Goal: Answer question/provide support: Share knowledge or assist other users

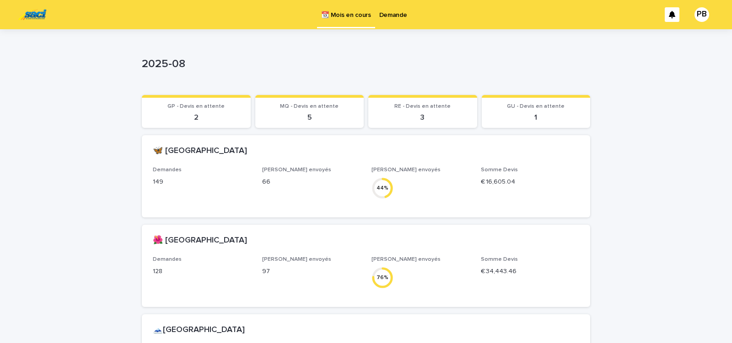
click at [386, 17] on p "Demande" at bounding box center [393, 9] width 28 height 19
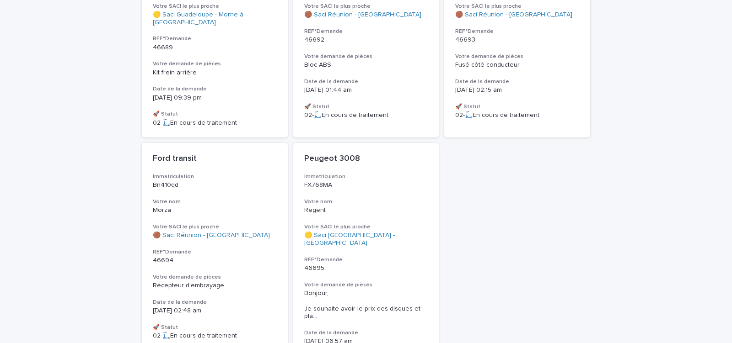
scroll to position [278, 0]
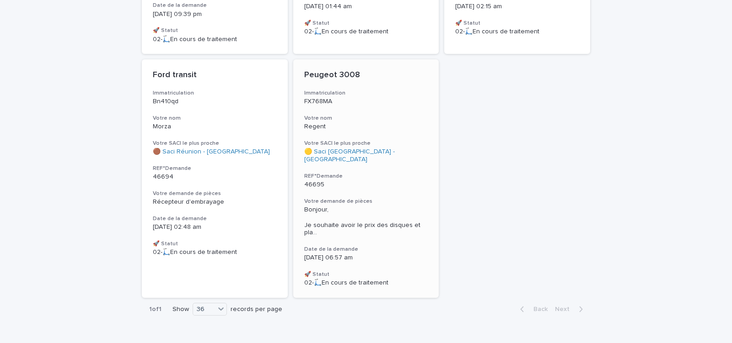
click at [398, 181] on p "46695" at bounding box center [366, 185] width 124 height 8
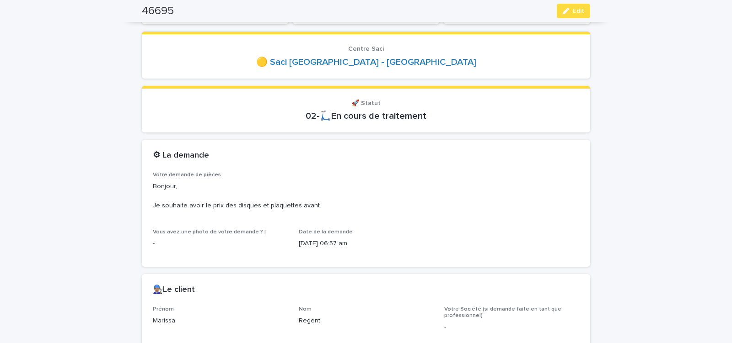
scroll to position [117, 0]
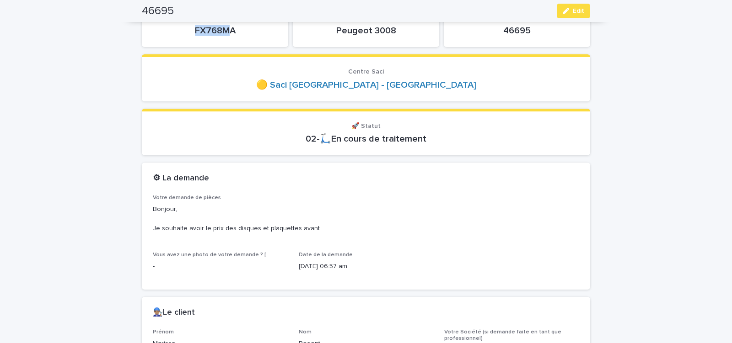
drag, startPoint x: 190, startPoint y: 31, endPoint x: 228, endPoint y: 32, distance: 38.4
click at [228, 32] on p "FX768MA" at bounding box center [215, 30] width 124 height 11
click at [238, 32] on p "FX768MA" at bounding box center [215, 30] width 124 height 11
drag, startPoint x: 193, startPoint y: 32, endPoint x: 241, endPoint y: 31, distance: 47.1
click at [237, 31] on p "FX768MA" at bounding box center [215, 30] width 124 height 11
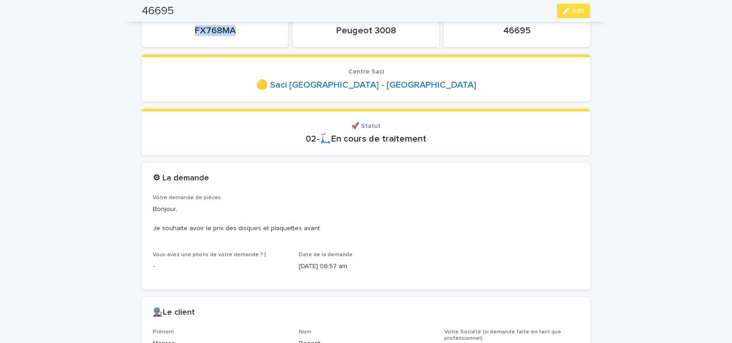
copy p "FX768MA"
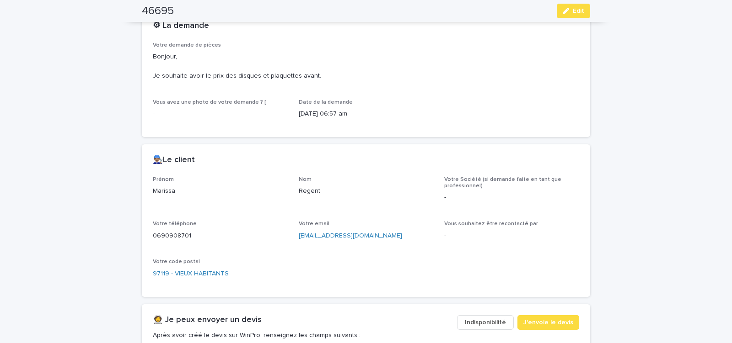
scroll to position [311, 0]
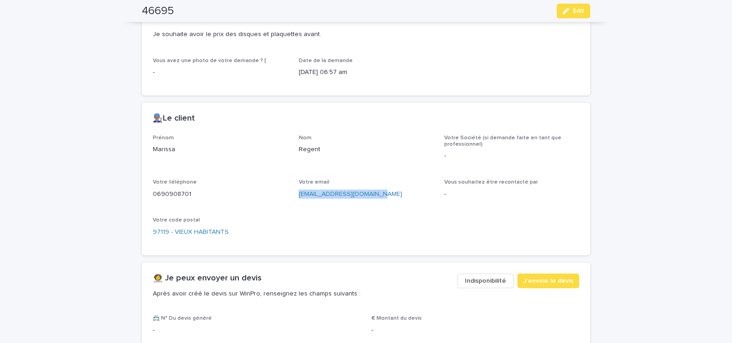
drag, startPoint x: 295, startPoint y: 200, endPoint x: 392, endPoint y: 205, distance: 97.5
click at [391, 205] on div "Prénom Marissa Nom Regent Votre Société (si demande faite en tant que professio…" at bounding box center [366, 190] width 426 height 110
copy link "regent.marissa@gmail.com"
click at [541, 280] on span "J'envoie le devis" at bounding box center [548, 281] width 50 height 9
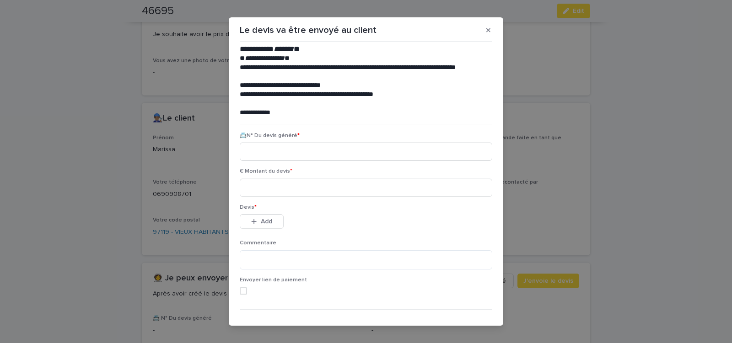
scroll to position [42, 0]
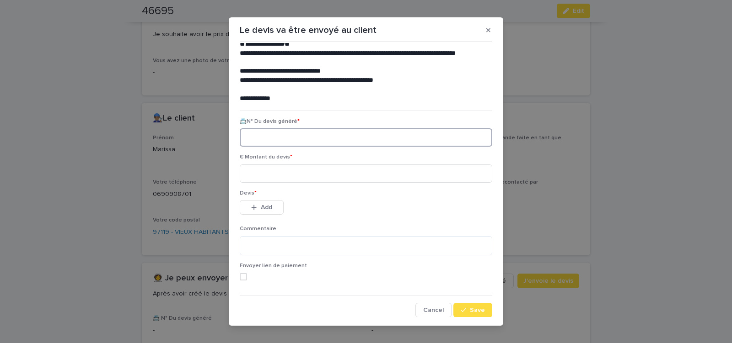
paste input "********"
type input "********"
click at [285, 173] on input at bounding box center [366, 174] width 252 height 18
type input "******"
click at [470, 311] on span "Save" at bounding box center [477, 310] width 15 height 6
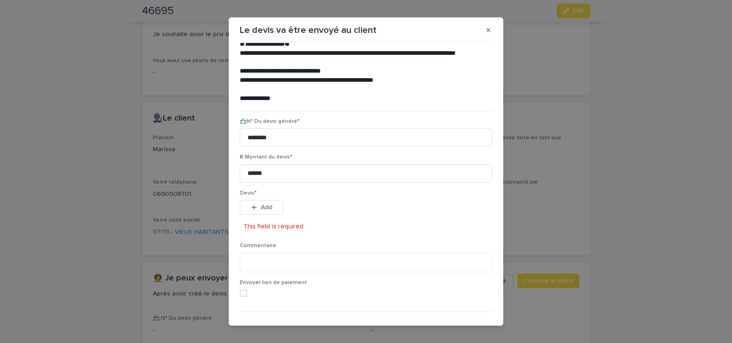
scroll to position [59, 0]
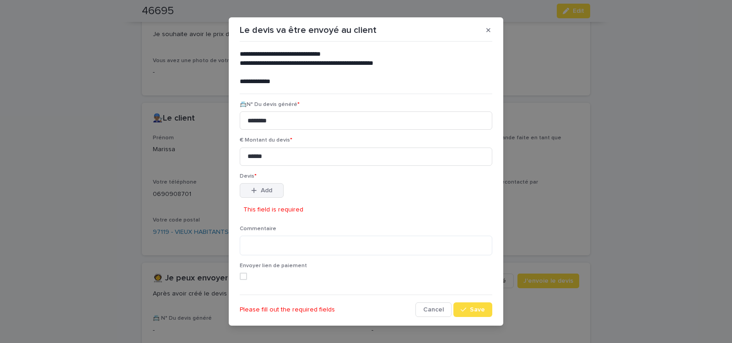
click at [261, 192] on span "Add" at bounding box center [266, 191] width 11 height 6
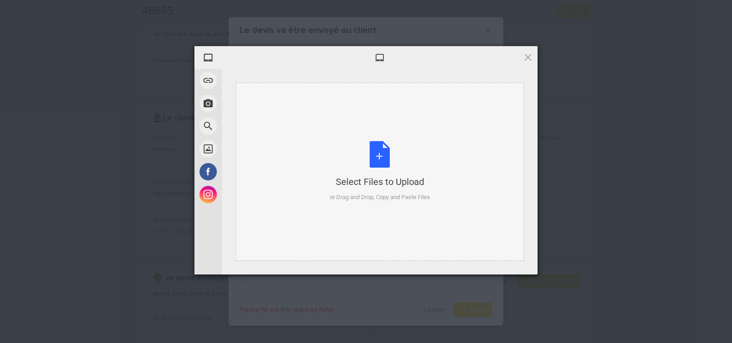
click at [379, 158] on div "Select Files to Upload or Drag and Drop, Copy and Paste Files" at bounding box center [380, 171] width 100 height 61
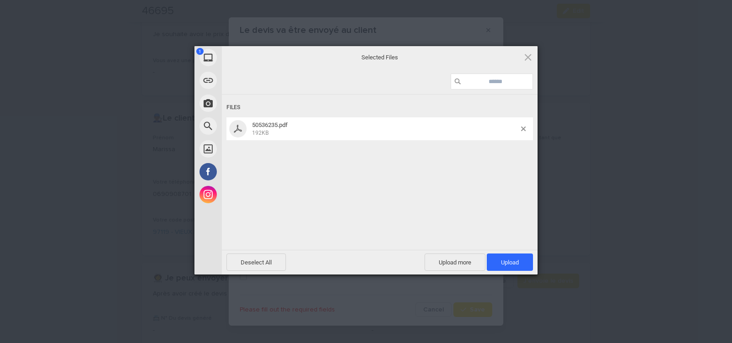
drag, startPoint x: 515, startPoint y: 263, endPoint x: 499, endPoint y: 244, distance: 25.0
click at [515, 261] on span "Upload 1" at bounding box center [510, 262] width 18 height 7
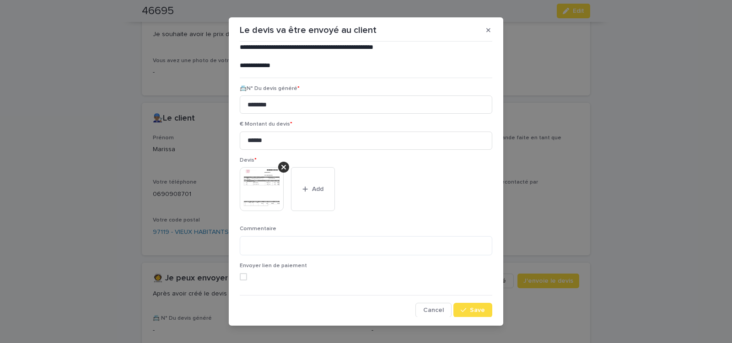
scroll to position [10, 0]
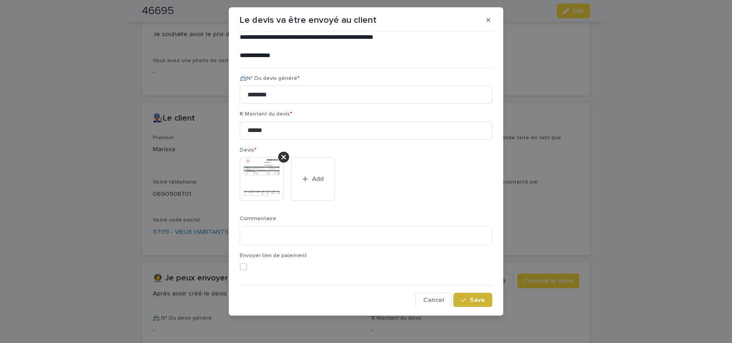
click at [475, 297] on span "Save" at bounding box center [477, 300] width 15 height 6
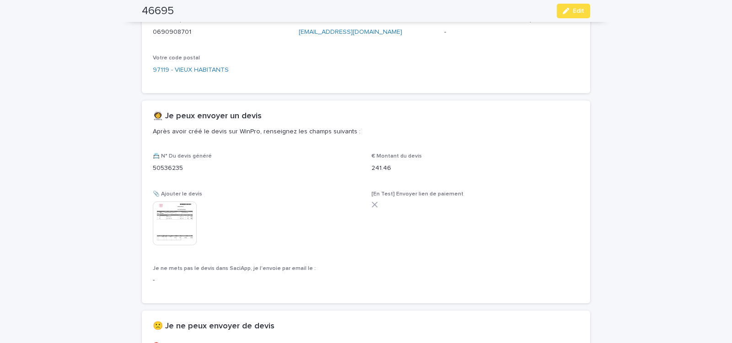
scroll to position [478, 0]
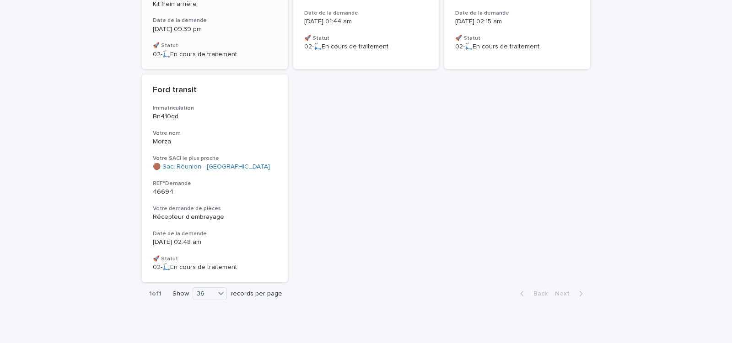
scroll to position [107, 0]
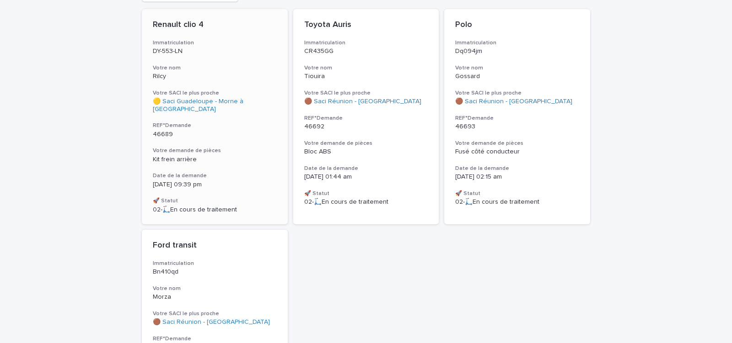
click at [239, 147] on h3 "Votre demande de pièces" at bounding box center [215, 150] width 124 height 7
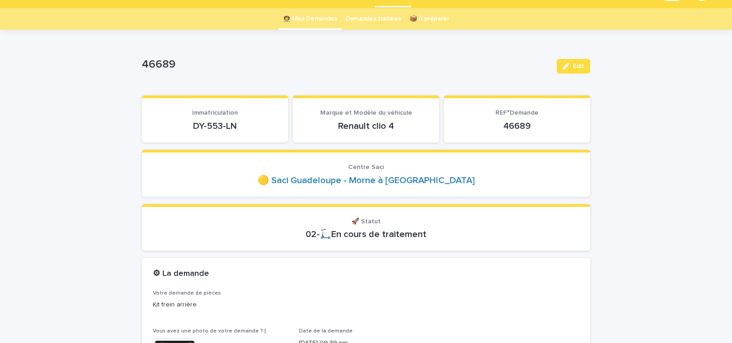
scroll to position [39, 0]
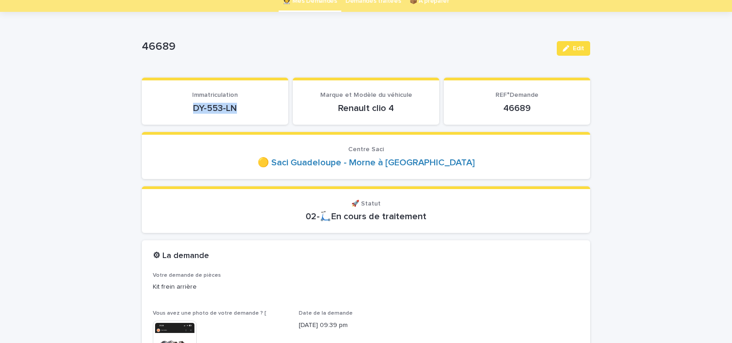
drag, startPoint x: 188, startPoint y: 111, endPoint x: 250, endPoint y: 111, distance: 61.3
click at [249, 111] on p "DY-553-LN" at bounding box center [215, 108] width 124 height 11
copy p "DY-553-LN"
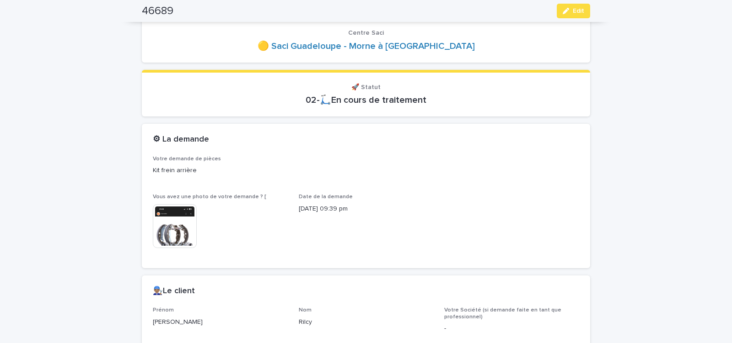
click at [179, 235] on img at bounding box center [175, 226] width 44 height 44
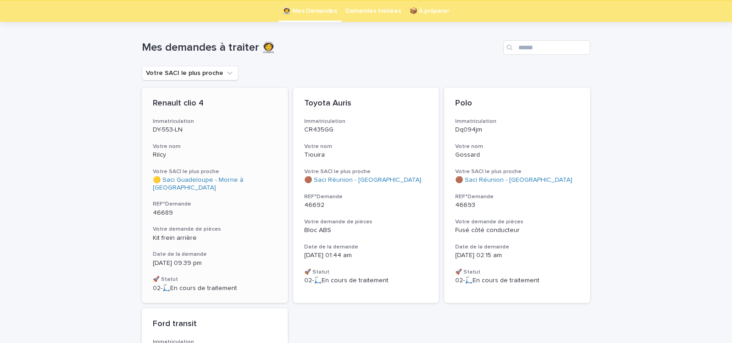
scroll to position [29, 0]
click at [249, 214] on div "Renault clio 4 Immatriculation DY-553-LN Votre nom Rilcy Votre SACI le plus pro…" at bounding box center [215, 194] width 146 height 215
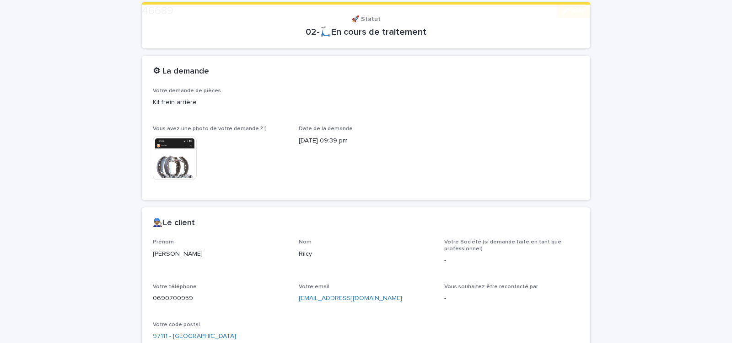
scroll to position [379, 0]
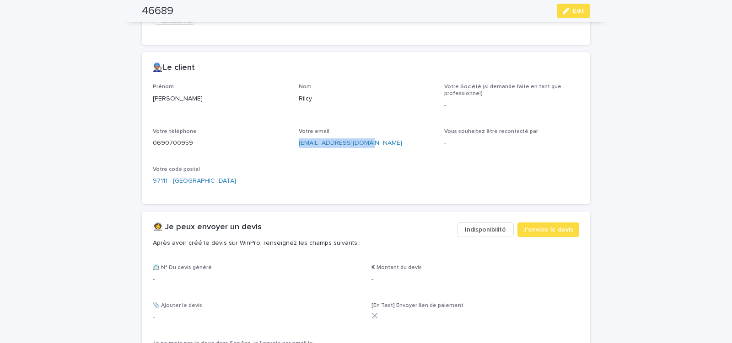
drag, startPoint x: 301, startPoint y: 149, endPoint x: 375, endPoint y: 155, distance: 73.9
click at [375, 155] on div "Prénom Tayler Nom Rilcy Votre Société (si demande faite en tant que professionn…" at bounding box center [366, 139] width 426 height 110
click at [540, 230] on span "J'envoie le devis" at bounding box center [548, 229] width 50 height 9
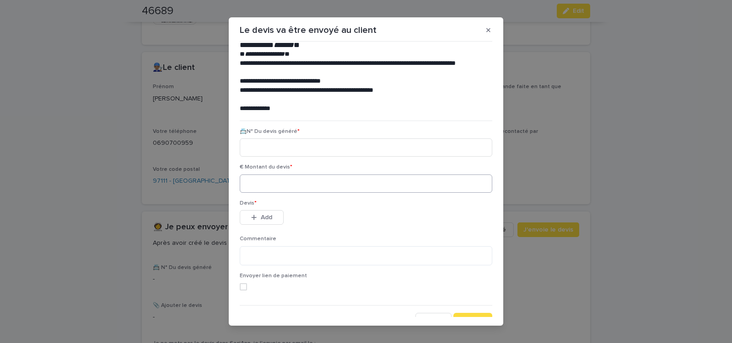
scroll to position [39, 0]
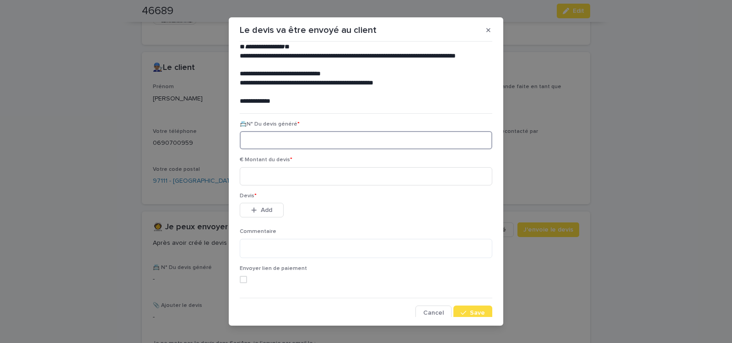
paste input "********"
type input "********"
click at [298, 179] on input at bounding box center [366, 176] width 252 height 18
type input "******"
click at [267, 209] on span "Add" at bounding box center [266, 210] width 11 height 6
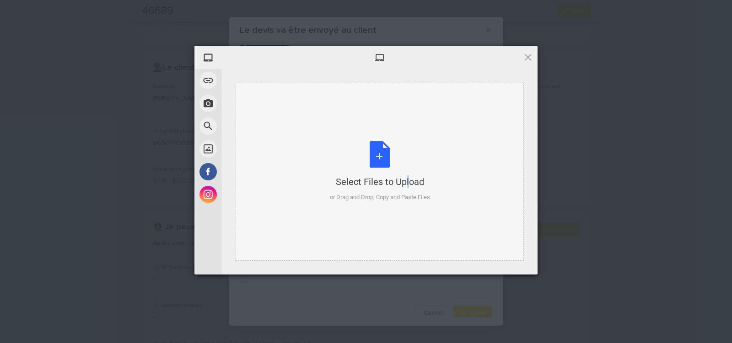
click at [386, 151] on div "Select Files to Upload or Drag and Drop, Copy and Paste Files" at bounding box center [380, 171] width 100 height 61
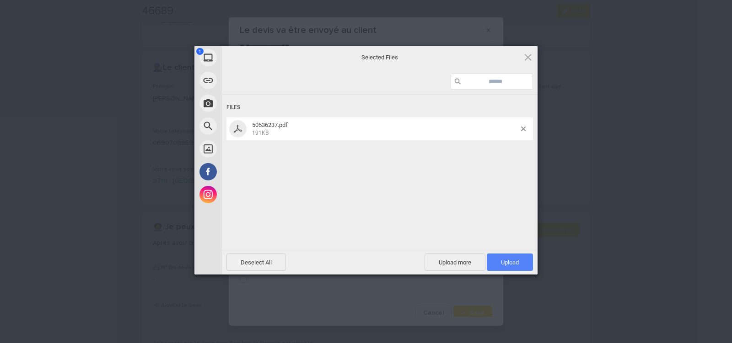
click at [504, 260] on span "Upload 1" at bounding box center [510, 262] width 18 height 7
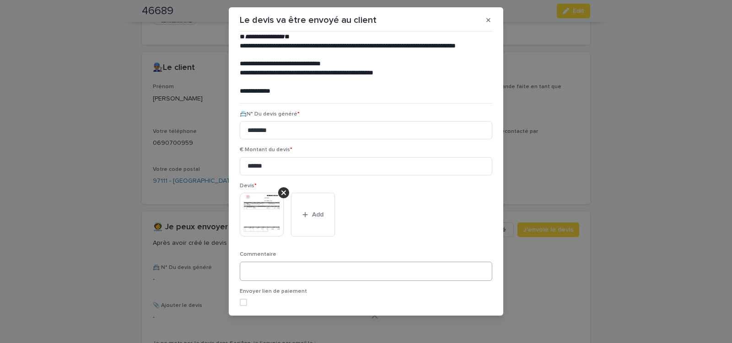
scroll to position [75, 0]
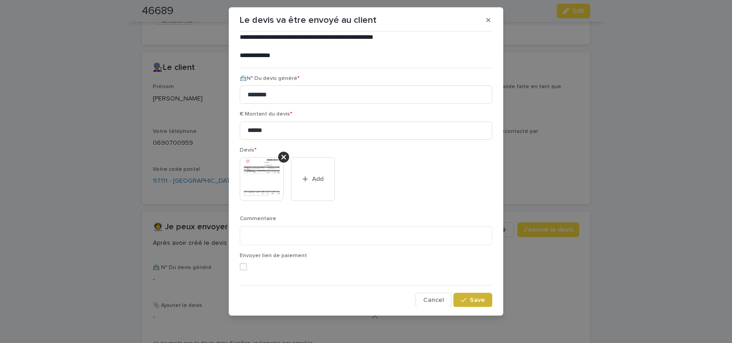
click at [472, 294] on button "Save" at bounding box center [472, 300] width 39 height 15
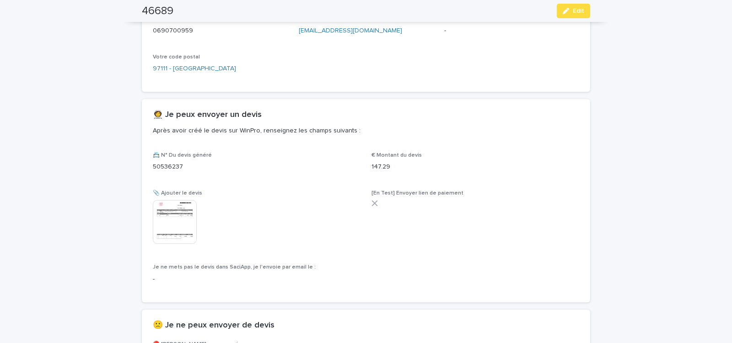
scroll to position [533, 0]
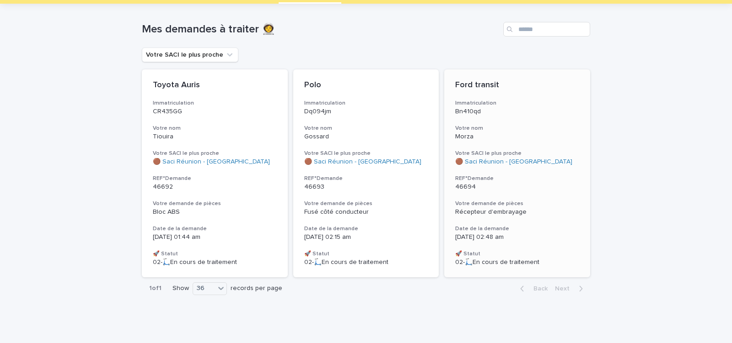
scroll to position [49, 0]
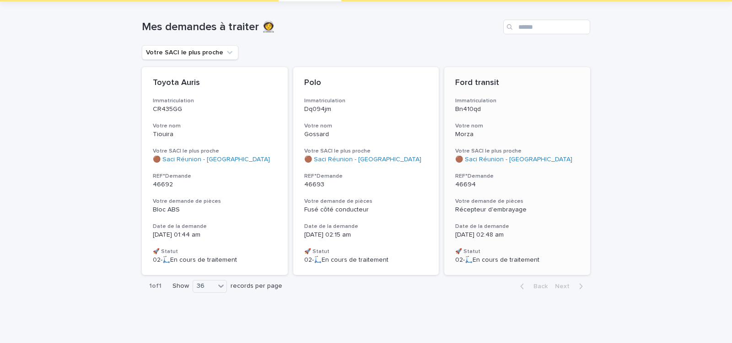
click at [525, 190] on div "Ford transit Immatriculation Bn410qd Votre nom Morza Votre SACI le plus proche …" at bounding box center [517, 171] width 146 height 208
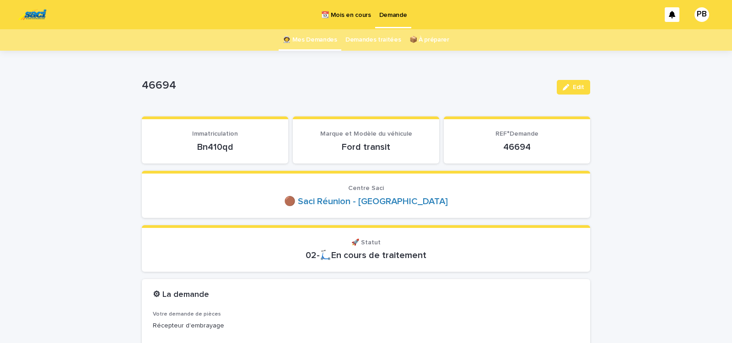
drag, startPoint x: 192, startPoint y: 147, endPoint x: 254, endPoint y: 153, distance: 62.5
click at [253, 153] on div "Bn410qd" at bounding box center [215, 146] width 124 height 13
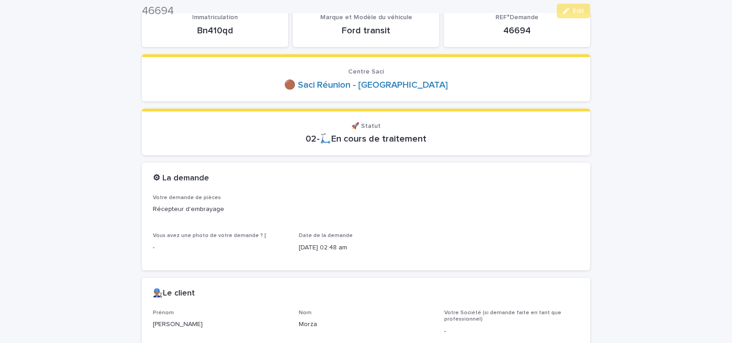
scroll to position [272, 0]
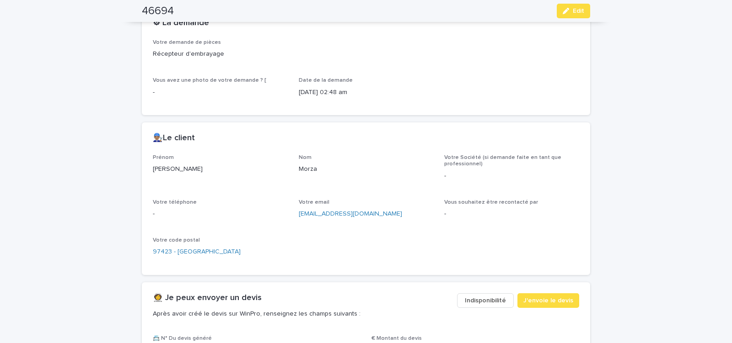
click at [477, 298] on span "Indisponibilité" at bounding box center [485, 300] width 41 height 9
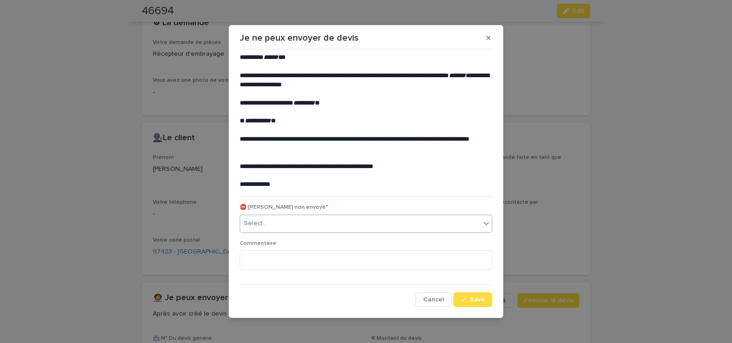
click at [298, 222] on div "Select..." at bounding box center [360, 223] width 240 height 15
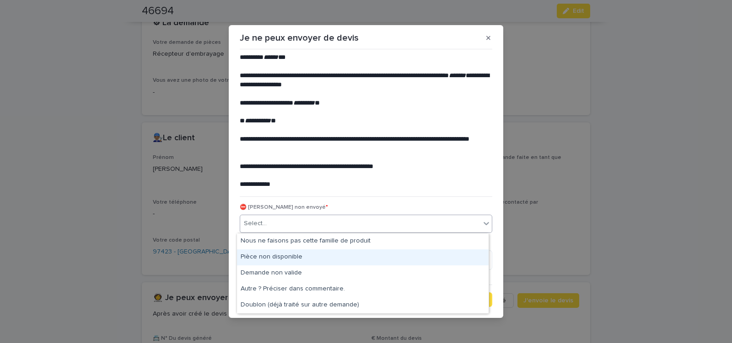
drag, startPoint x: 287, startPoint y: 256, endPoint x: 427, endPoint y: 288, distance: 143.6
click at [287, 257] on div "Pièce non disponible" at bounding box center [363, 258] width 252 height 16
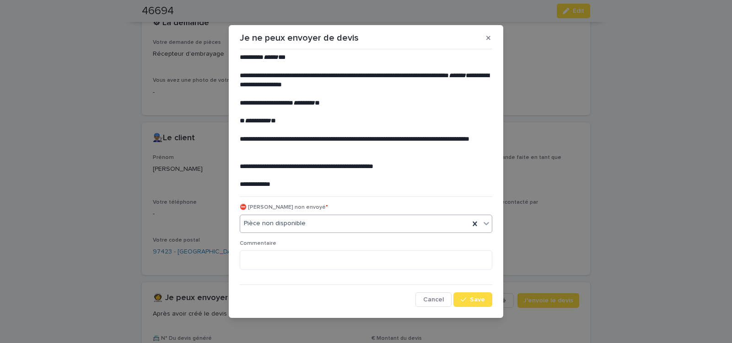
drag, startPoint x: 468, startPoint y: 301, endPoint x: 147, endPoint y: 186, distance: 340.9
click at [460, 290] on div "**********" at bounding box center [366, 180] width 252 height 254
click at [470, 303] on span "Save" at bounding box center [477, 300] width 15 height 6
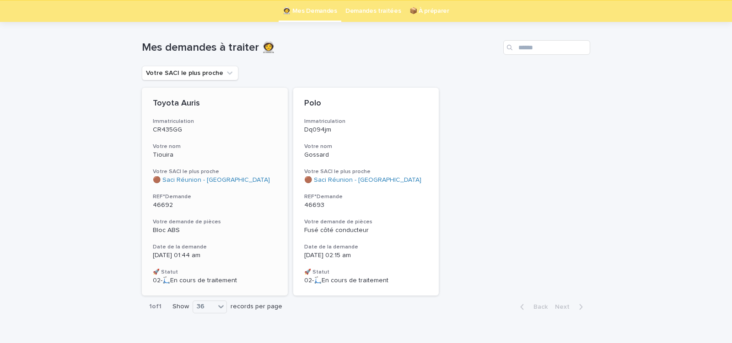
scroll to position [29, 0]
click at [396, 229] on div "Fusé côté conducteur" at bounding box center [366, 230] width 124 height 8
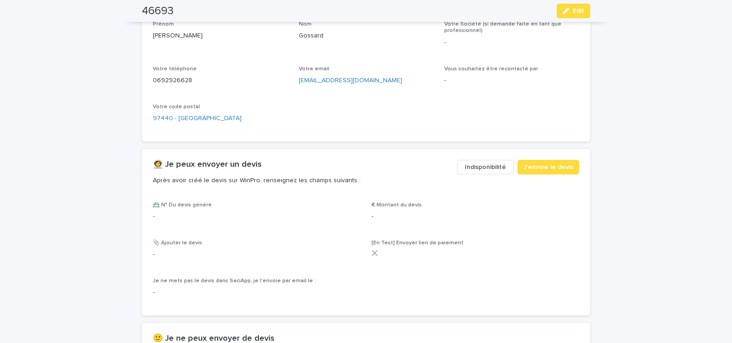
scroll to position [466, 0]
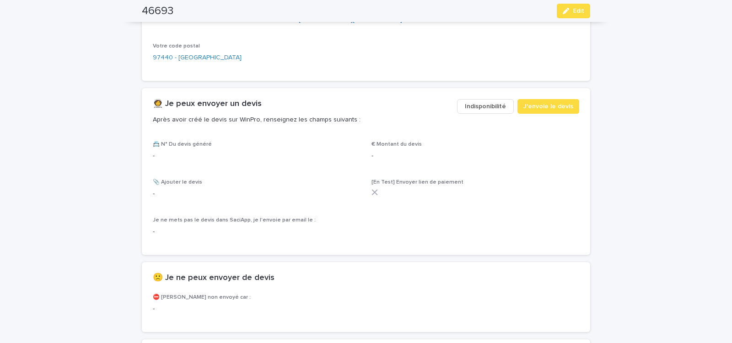
click at [481, 107] on span "Indisponibilité" at bounding box center [485, 106] width 41 height 9
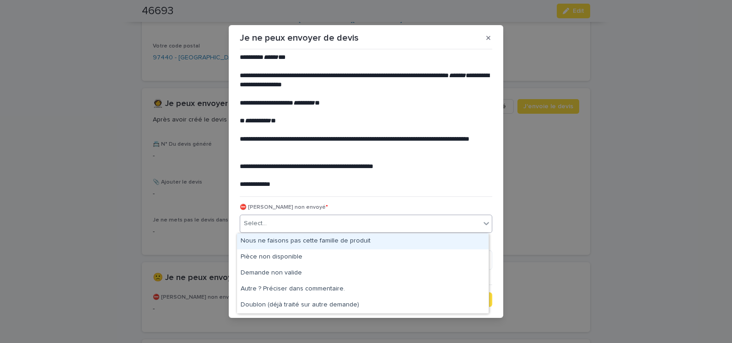
click at [316, 221] on div "Select..." at bounding box center [360, 223] width 240 height 15
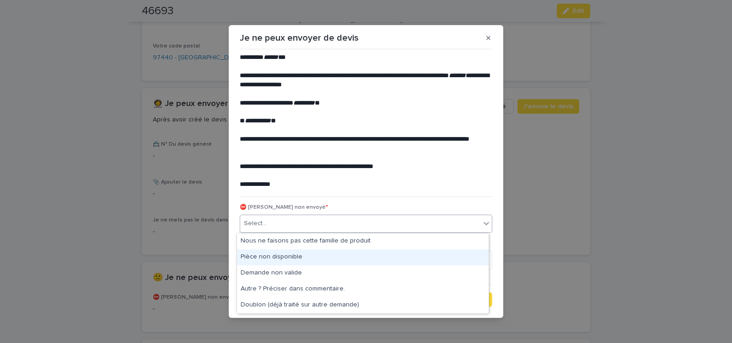
click at [299, 259] on div "Pièce non disponible" at bounding box center [363, 258] width 252 height 16
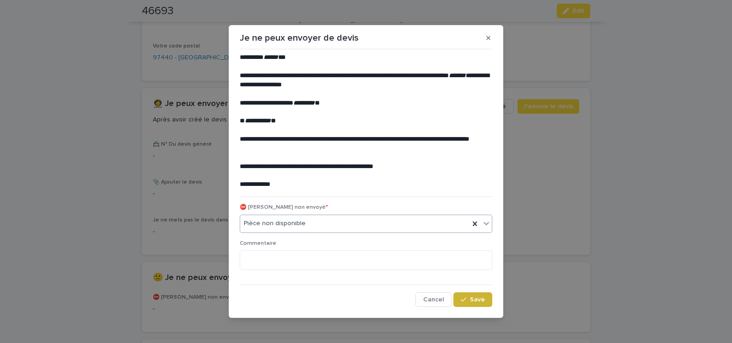
click at [470, 300] on span "Save" at bounding box center [477, 300] width 15 height 6
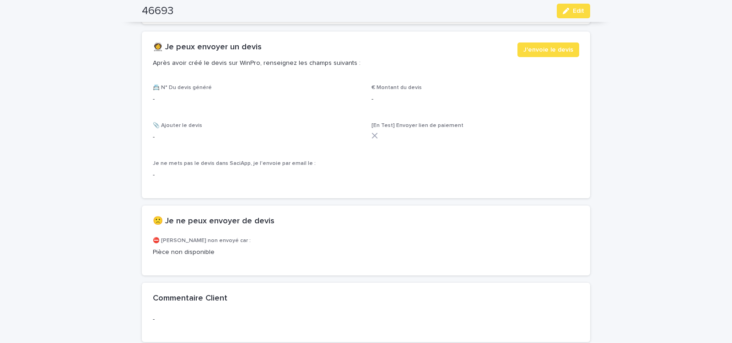
scroll to position [584, 0]
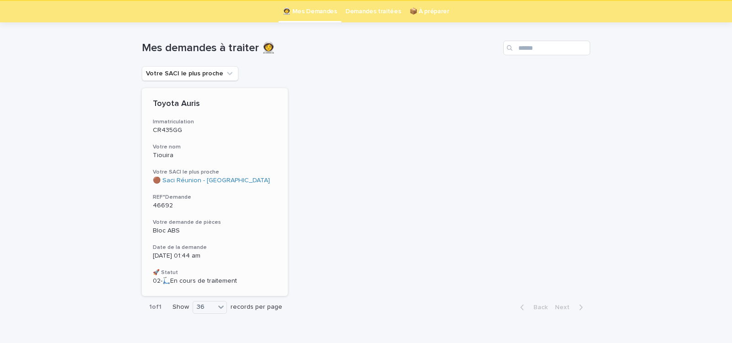
scroll to position [29, 0]
click at [255, 203] on p "46692" at bounding box center [215, 206] width 124 height 8
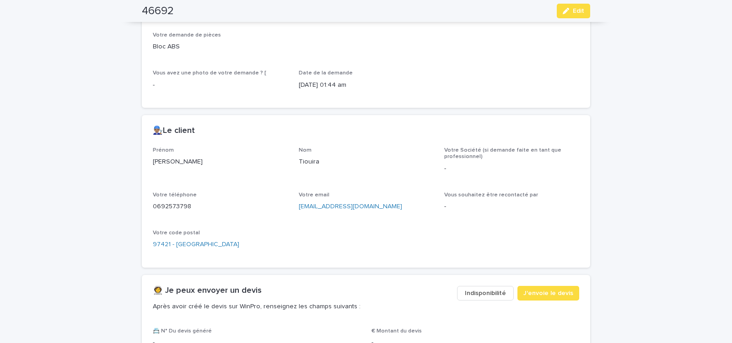
scroll to position [311, 0]
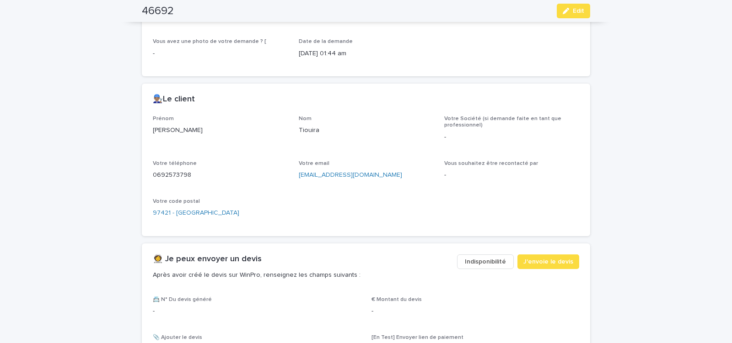
click at [487, 265] on span "Indisponibilité" at bounding box center [485, 261] width 41 height 9
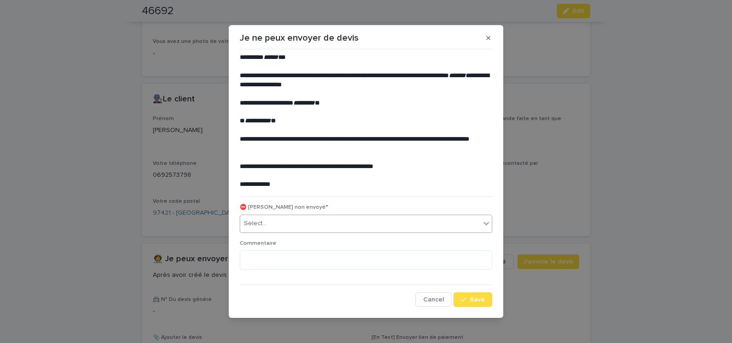
click at [329, 220] on div "Select..." at bounding box center [360, 223] width 240 height 15
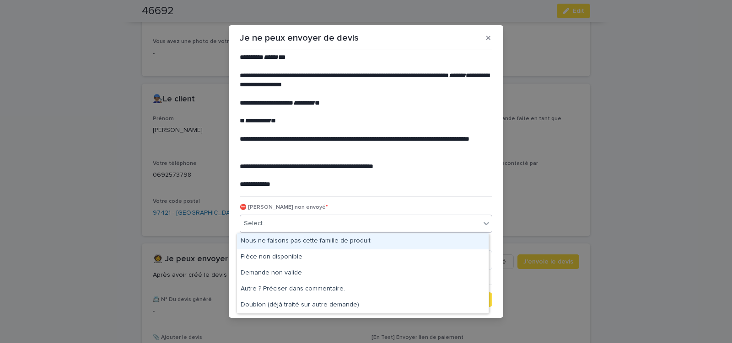
click at [321, 241] on div "Nous ne faisons pas cette famille de produit" at bounding box center [363, 242] width 252 height 16
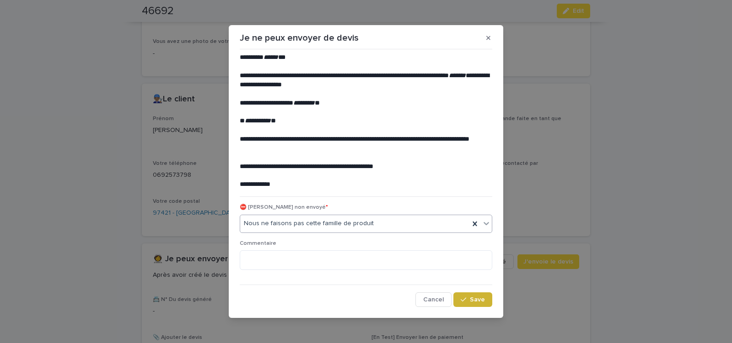
click at [473, 303] on span "Save" at bounding box center [477, 300] width 15 height 6
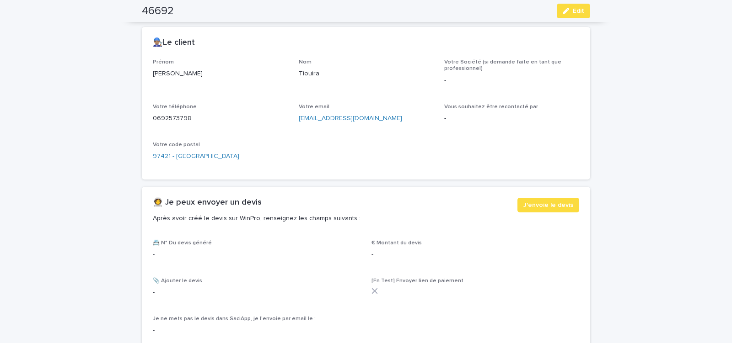
scroll to position [428, 0]
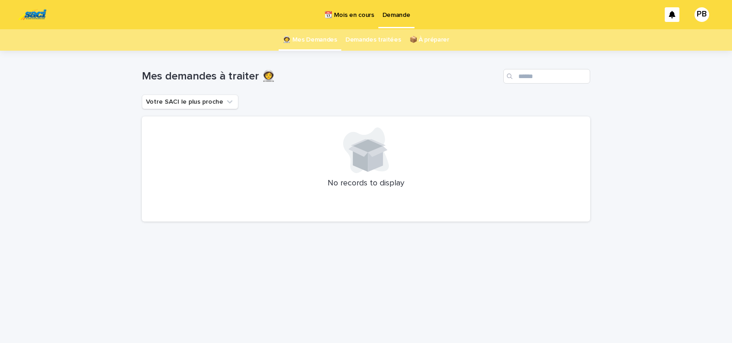
click at [345, 11] on p "📆 Mois en cours" at bounding box center [348, 9] width 49 height 19
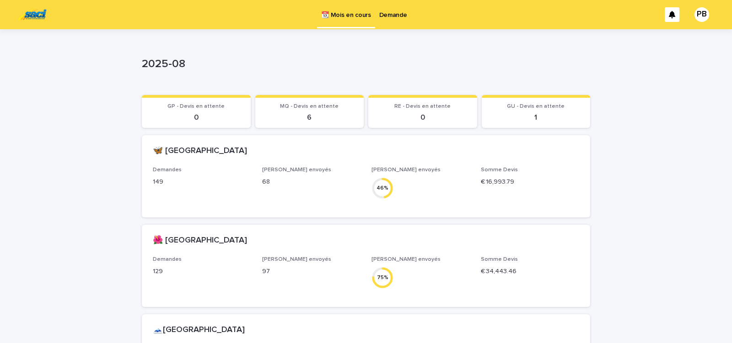
click at [394, 16] on p "Demande" at bounding box center [393, 9] width 28 height 19
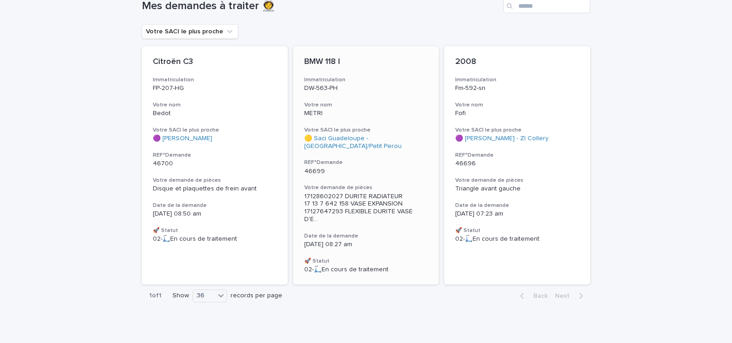
scroll to position [73, 0]
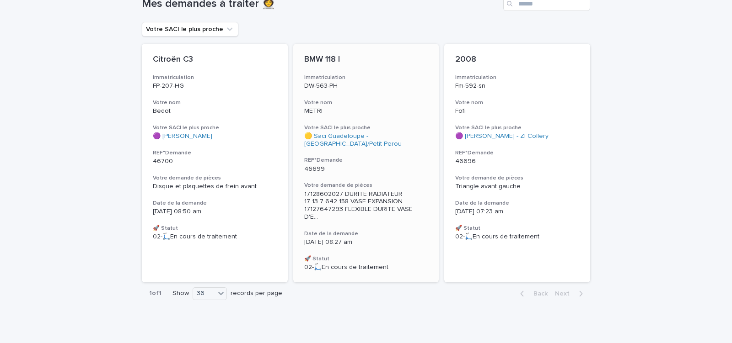
click at [402, 178] on div "BMW 118 I Immatriculation DW-563-PH Votre nom METRI Votre SACI le plus proche 🟡…" at bounding box center [366, 163] width 146 height 239
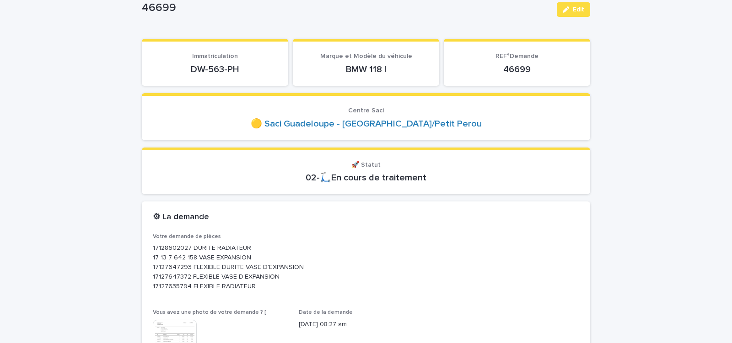
scroll to position [39, 0]
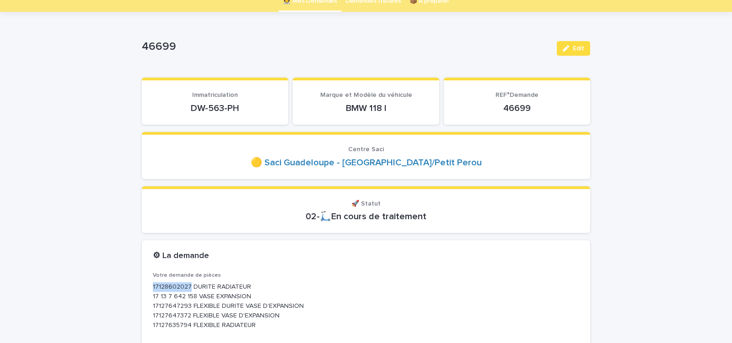
drag, startPoint x: 150, startPoint y: 286, endPoint x: 187, endPoint y: 287, distance: 37.1
click at [187, 287] on div "Votre demande de pièces 17128602027 DURITE RADIATEUR 17 13 7 642 158 VASE EXPAN…" at bounding box center [366, 348] width 448 height 150
copy p "17128602027"
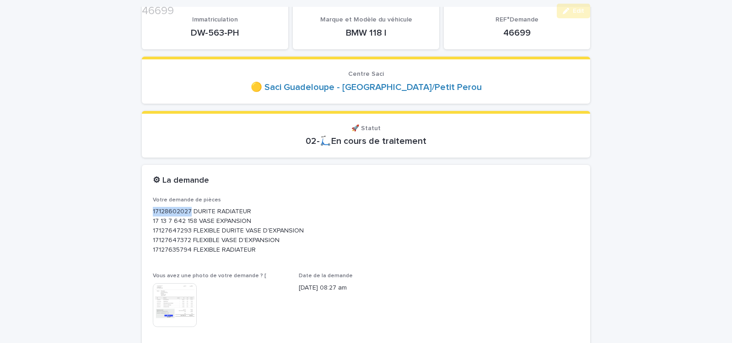
scroll to position [117, 0]
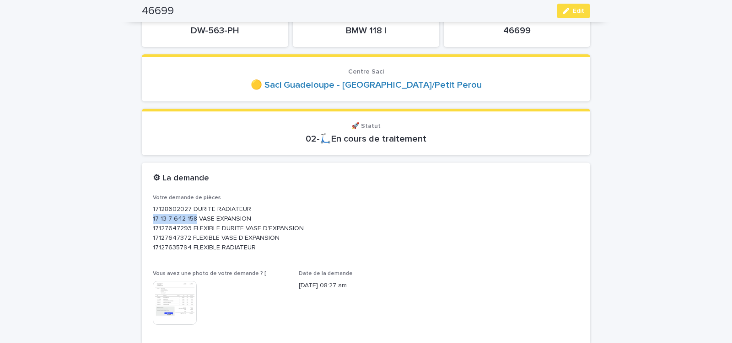
drag, startPoint x: 150, startPoint y: 219, endPoint x: 191, endPoint y: 217, distance: 41.2
click at [191, 217] on div "Votre demande de pièces 17128602027 DURITE RADIATEUR 17 13 7 642 158 VASE EXPAN…" at bounding box center [366, 270] width 448 height 150
copy p "17 13 7 642 158"
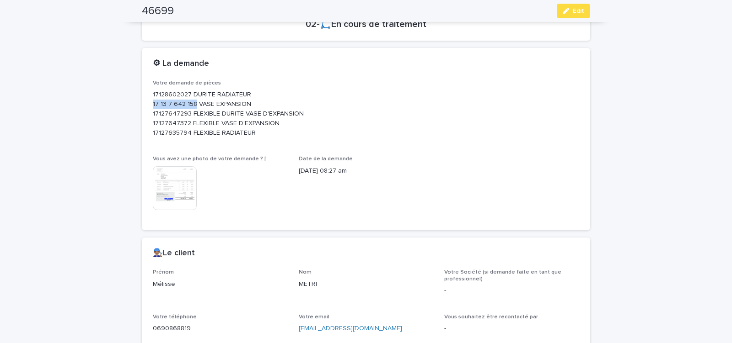
scroll to position [233, 0]
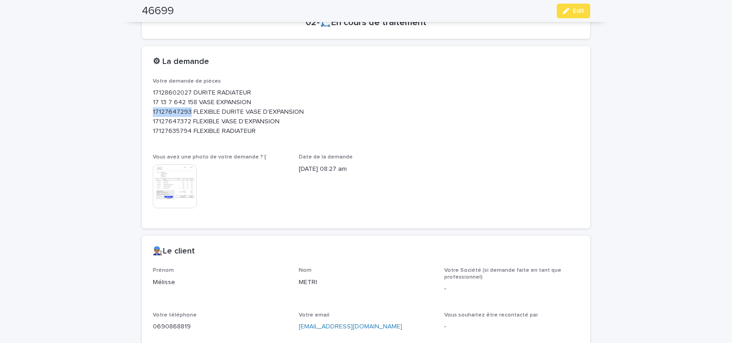
drag, startPoint x: 150, startPoint y: 113, endPoint x: 187, endPoint y: 113, distance: 37.1
click at [187, 113] on div "Votre demande de pièces 17128602027 DURITE RADIATEUR 17 13 7 642 158 VASE EXPAN…" at bounding box center [366, 153] width 448 height 150
copy p "17127647293"
drag, startPoint x: 148, startPoint y: 121, endPoint x: 187, endPoint y: 122, distance: 38.4
click at [186, 122] on div "Votre demande de pièces 17128602027 DURITE RADIATEUR 17 13 7 642 158 VASE EXPAN…" at bounding box center [366, 153] width 448 height 150
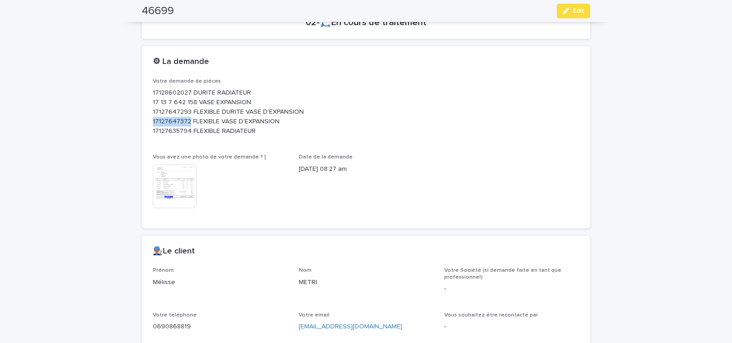
copy p "17127647372"
click at [313, 123] on p "17128602027 DURITE RADIATEUR 17 13 7 642 158 VASE EXPANSION 17127647293 FLEXIBL…" at bounding box center [366, 112] width 426 height 48
drag, startPoint x: 150, startPoint y: 132, endPoint x: 186, endPoint y: 132, distance: 36.1
click at [186, 132] on div "Votre demande de pièces 17128602027 DURITE RADIATEUR 17 13 7 642 158 VASE EXPAN…" at bounding box center [366, 153] width 448 height 150
copy p "17127635794"
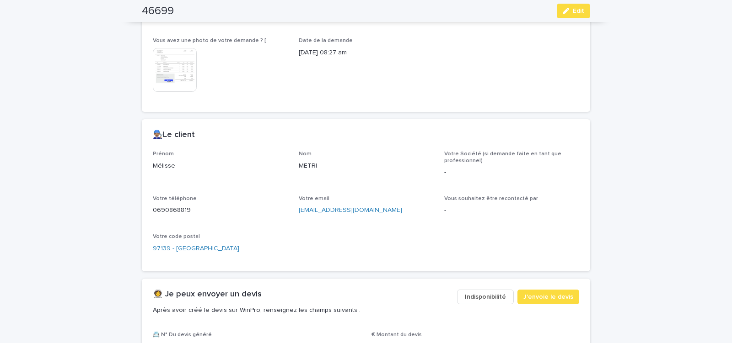
scroll to position [428, 0]
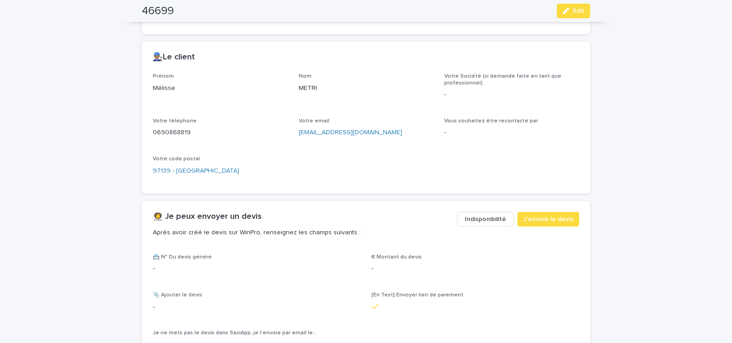
click at [478, 221] on span "Indisponibilité" at bounding box center [485, 219] width 41 height 9
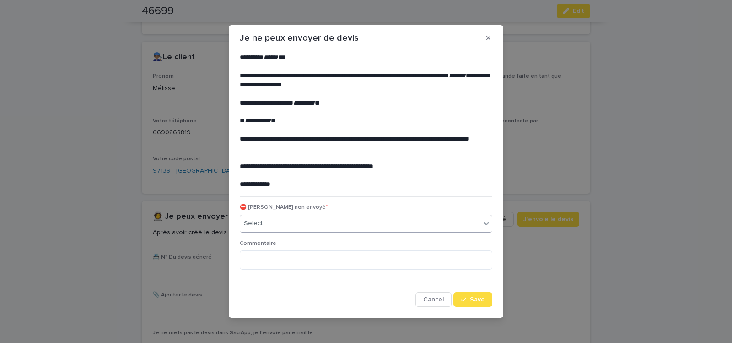
click at [310, 221] on div "Select..." at bounding box center [360, 223] width 240 height 15
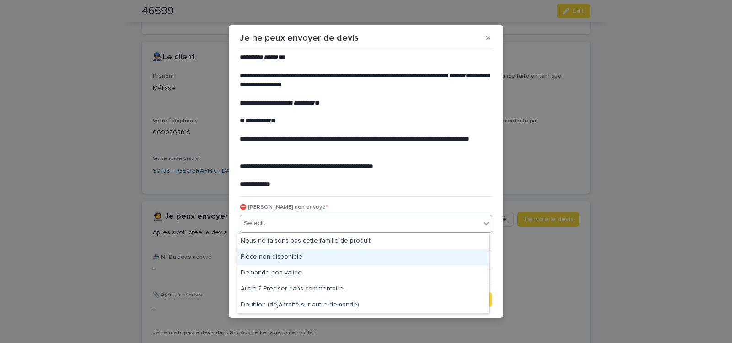
click at [293, 258] on div "Pièce non disponible" at bounding box center [363, 258] width 252 height 16
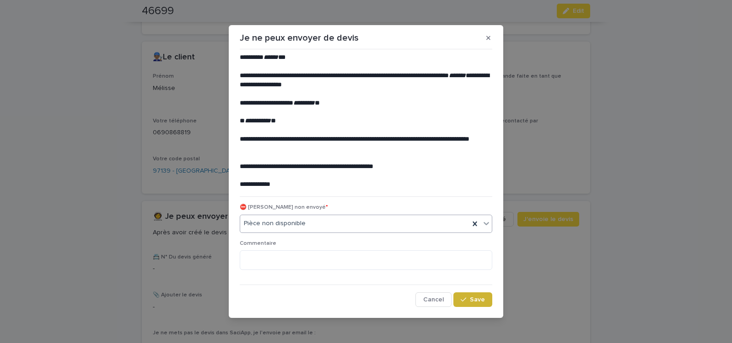
drag, startPoint x: 474, startPoint y: 302, endPoint x: 468, endPoint y: 296, distance: 8.1
click at [474, 301] on span "Save" at bounding box center [477, 300] width 15 height 6
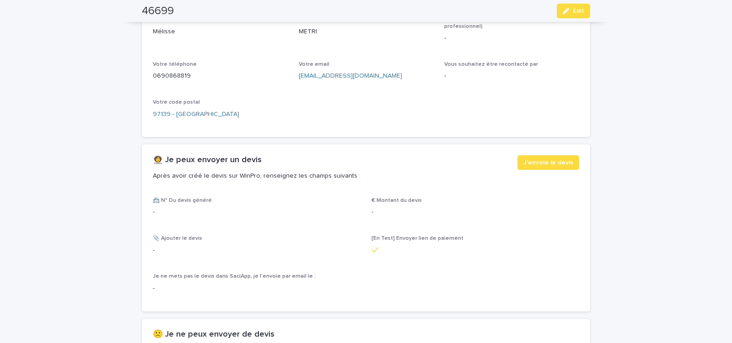
scroll to position [545, 0]
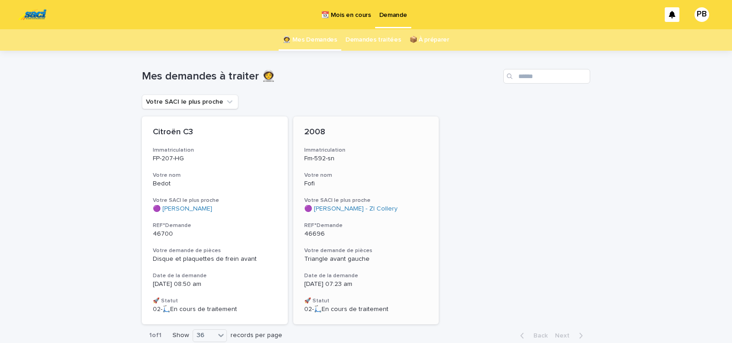
click at [398, 271] on div "2008 Immatriculation Fm-592-sn Votre nom Fofi Votre SACI le plus proche 🟣 Saci …" at bounding box center [366, 221] width 146 height 208
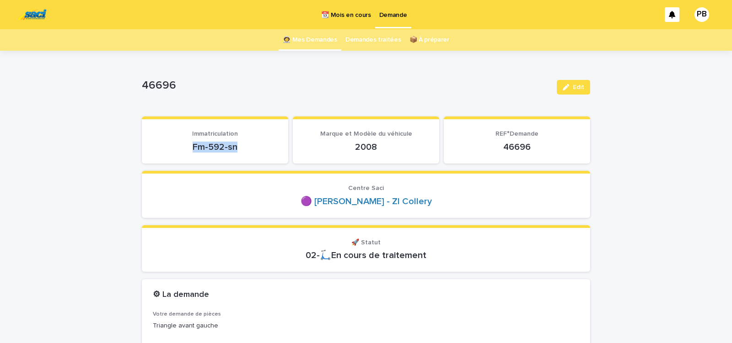
drag, startPoint x: 192, startPoint y: 150, endPoint x: 257, endPoint y: 153, distance: 65.9
click at [256, 153] on div "Fm-592-sn" at bounding box center [215, 146] width 124 height 13
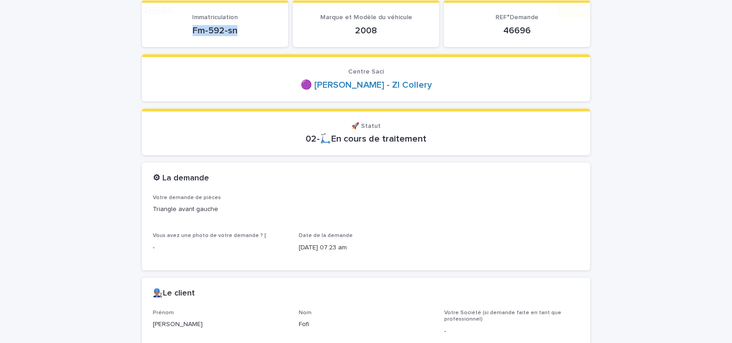
scroll to position [272, 0]
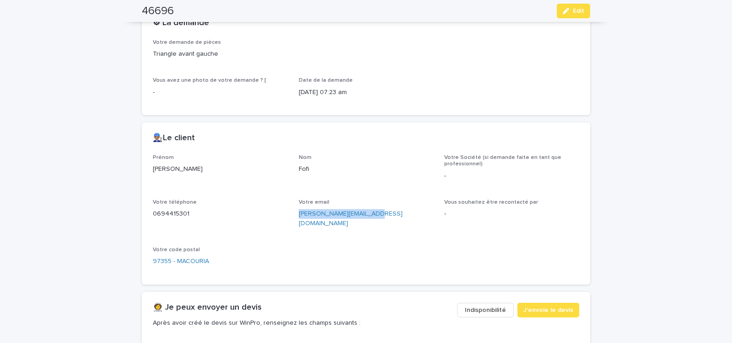
drag, startPoint x: 294, startPoint y: 217, endPoint x: 379, endPoint y: 222, distance: 84.8
click at [378, 223] on div "Prénom Antony Nom Fofi Votre Société (si demande faite en tant que professionne…" at bounding box center [366, 214] width 426 height 119
copy link "Antony.fofi@hotmail.com"
click at [563, 14] on icon "button" at bounding box center [566, 11] width 6 height 6
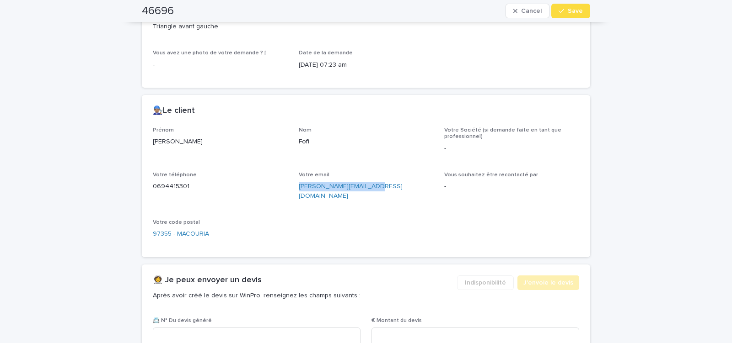
scroll to position [494, 0]
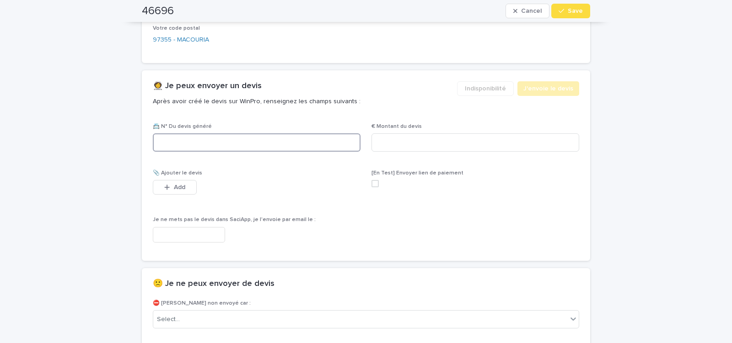
paste input "********"
type input "********"
click at [398, 134] on input at bounding box center [475, 143] width 208 height 18
type input "******"
click at [188, 227] on input "text" at bounding box center [189, 235] width 72 height 16
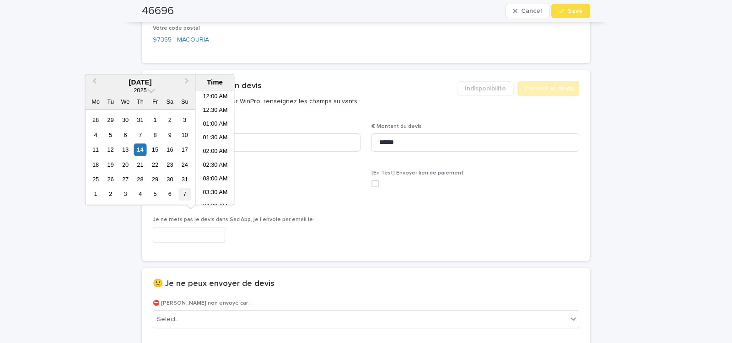
scroll to position [197, 0]
drag, startPoint x: 217, startPoint y: 148, endPoint x: 188, endPoint y: 153, distance: 29.3
click at [217, 147] on li "09:00 AM" at bounding box center [215, 148] width 39 height 14
type input "**********"
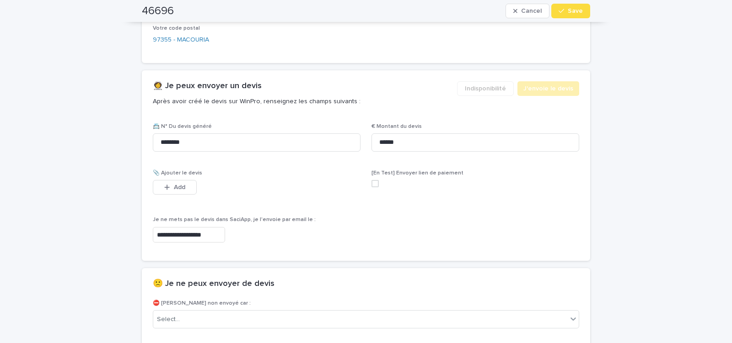
scroll to position [494, 0]
click at [571, 13] on span "Save" at bounding box center [575, 11] width 15 height 6
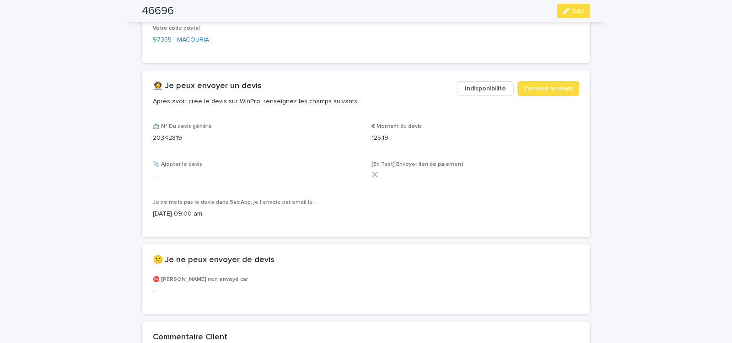
scroll to position [466, 0]
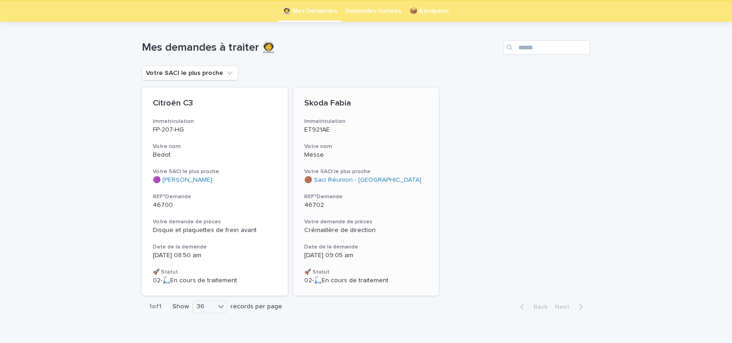
scroll to position [29, 0]
click at [380, 212] on div "Skoda Fabia Immatriculation ET921AE Votre nom Messe Votre SACI le plus proche 🟤…" at bounding box center [366, 191] width 146 height 208
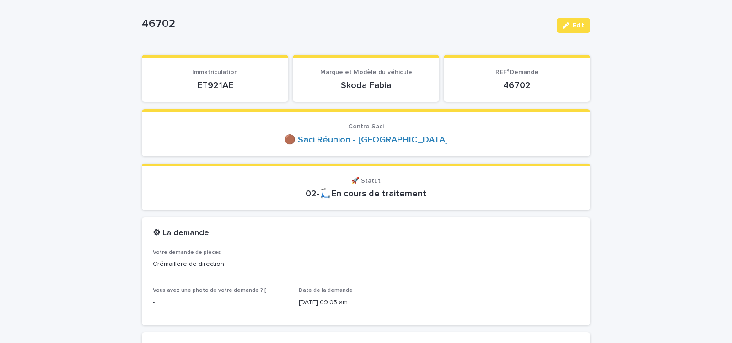
scroll to position [78, 0]
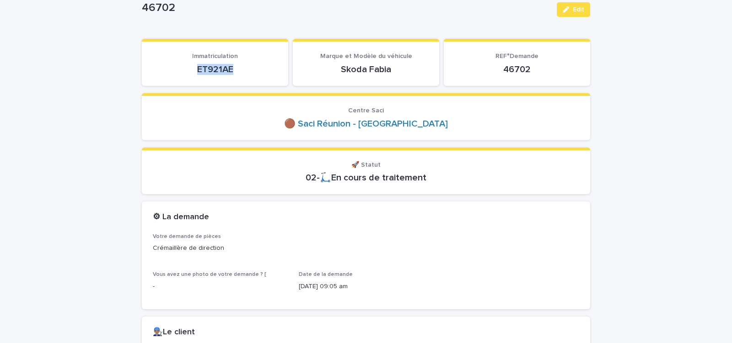
drag, startPoint x: 189, startPoint y: 70, endPoint x: 264, endPoint y: 71, distance: 75.0
click at [259, 71] on p "ET921AE" at bounding box center [215, 69] width 124 height 11
copy p "ET921AE"
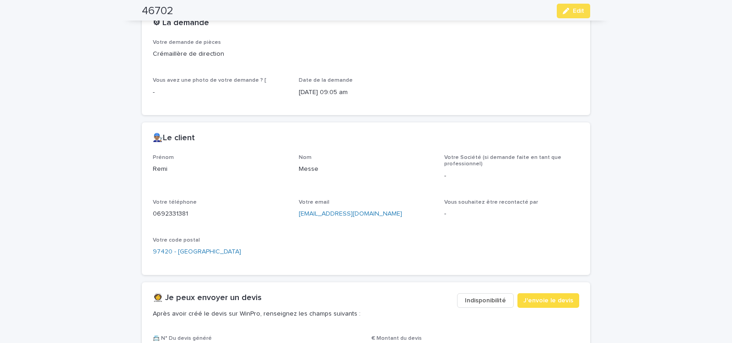
scroll to position [428, 0]
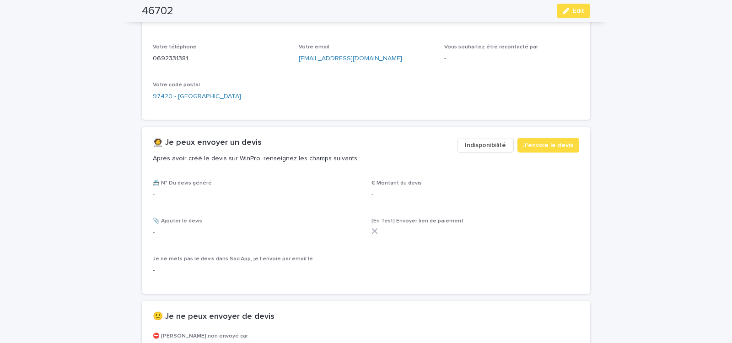
click at [475, 149] on span "Indisponibilité" at bounding box center [485, 145] width 41 height 9
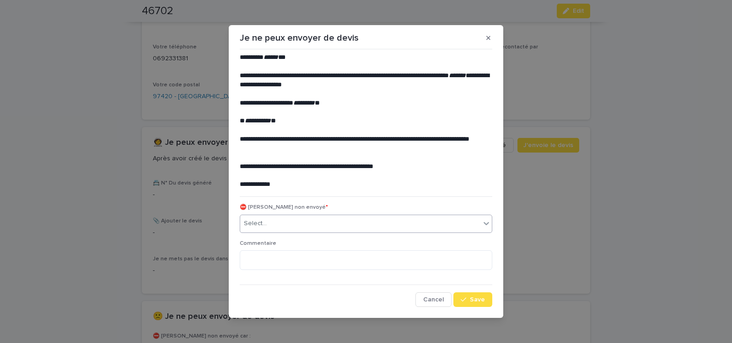
click at [315, 221] on div "Select..." at bounding box center [360, 223] width 240 height 15
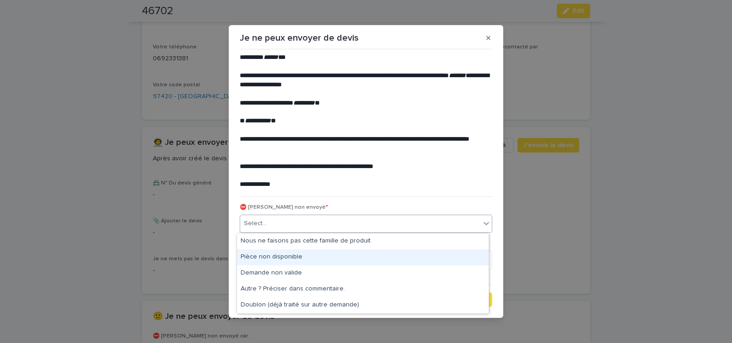
click at [295, 257] on div "Pièce non disponible" at bounding box center [363, 258] width 252 height 16
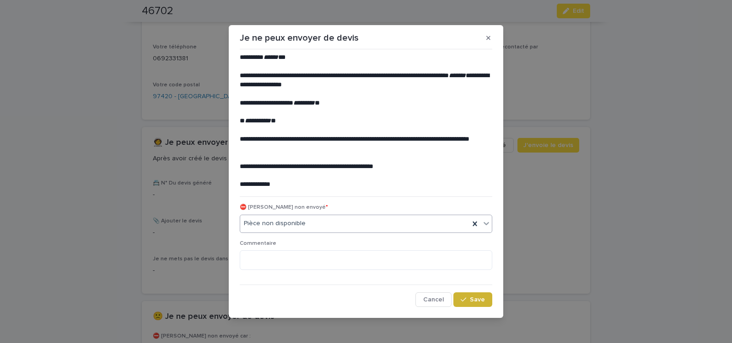
click at [465, 301] on div "button" at bounding box center [465, 300] width 9 height 6
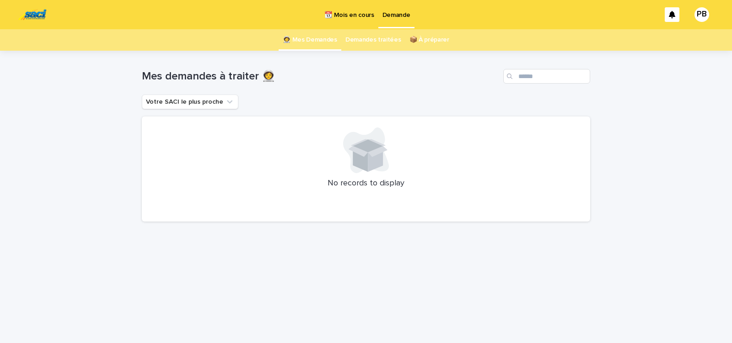
click at [361, 16] on p "📆 Mois en cours" at bounding box center [348, 9] width 49 height 19
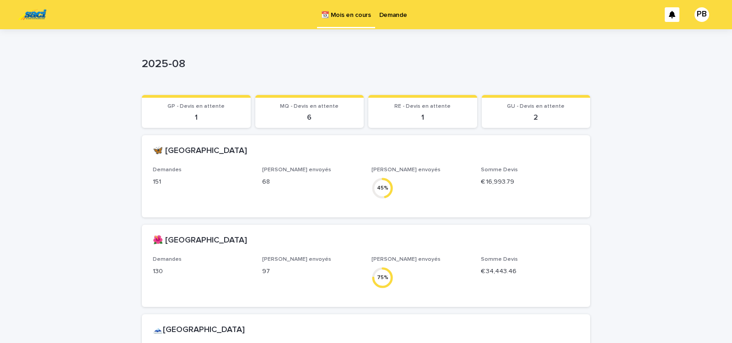
click at [388, 16] on p "Demande" at bounding box center [393, 9] width 28 height 19
click at [395, 19] on p "Demande" at bounding box center [393, 9] width 28 height 19
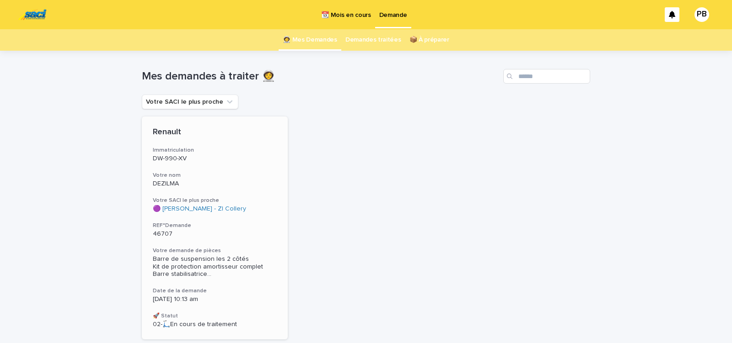
click at [241, 289] on h3 "Date de la demande" at bounding box center [215, 291] width 124 height 7
click at [248, 201] on h3 "Votre SACI le plus proche" at bounding box center [215, 200] width 124 height 7
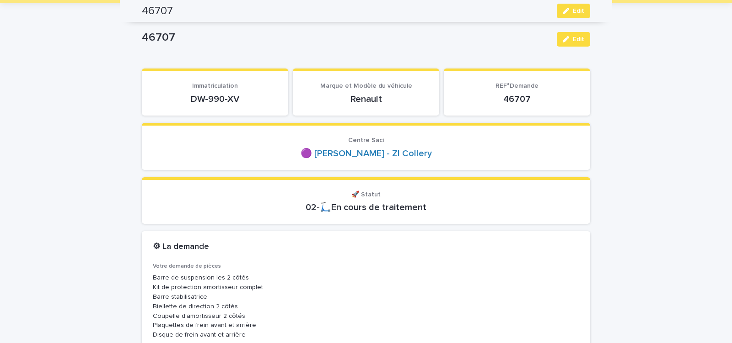
scroll to position [29, 0]
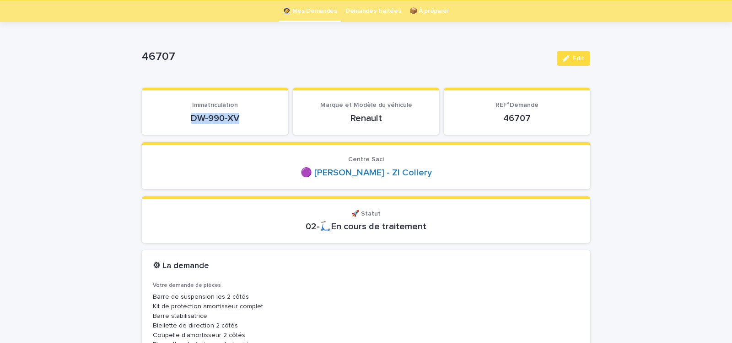
drag, startPoint x: 189, startPoint y: 123, endPoint x: 248, endPoint y: 124, distance: 59.5
click at [247, 124] on div "DW-990-XV" at bounding box center [215, 117] width 124 height 13
copy p "DW-990-XV"
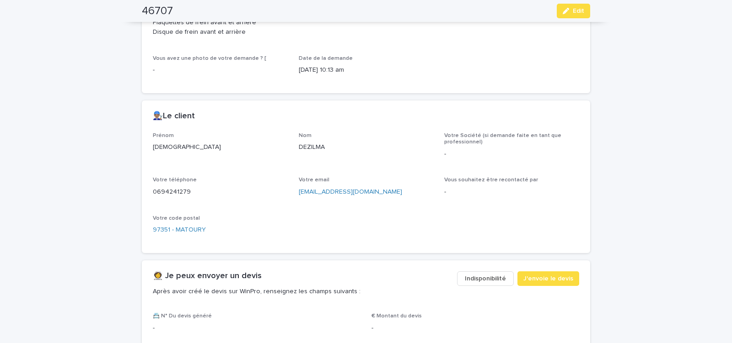
scroll to position [379, 0]
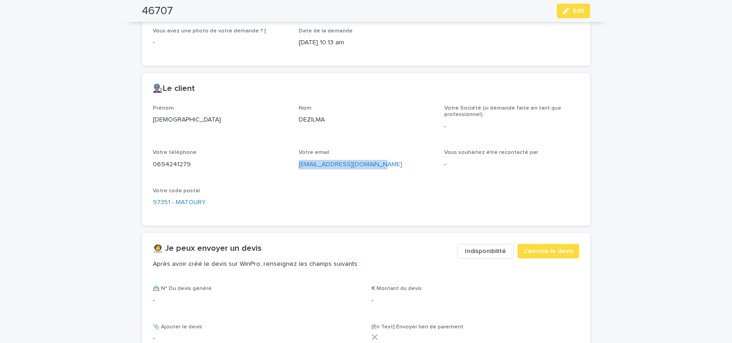
drag, startPoint x: 292, startPoint y: 171, endPoint x: 377, endPoint y: 171, distance: 84.6
click at [376, 171] on div "Prénom [PERSON_NAME] Nom DEZILMA Votre Société (si demande faite en tant que pr…" at bounding box center [366, 160] width 426 height 110
copy link "[EMAIL_ADDRESS][DOMAIN_NAME]"
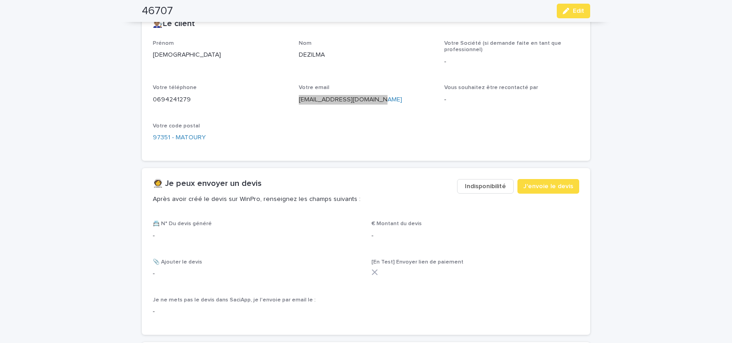
scroll to position [456, 0]
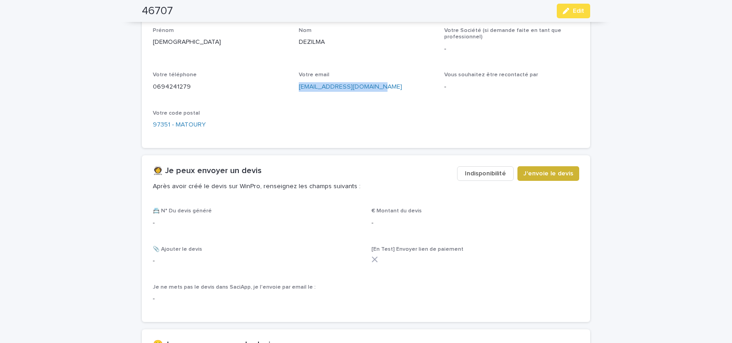
click at [557, 175] on span "J'envoie le devis" at bounding box center [548, 173] width 50 height 9
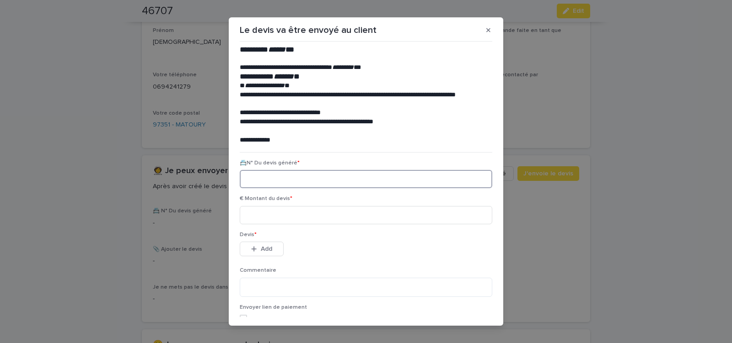
paste input "********"
type input "********"
drag, startPoint x: 321, startPoint y: 215, endPoint x: 422, endPoint y: 229, distance: 101.5
click at [321, 214] on input at bounding box center [366, 215] width 252 height 18
type input "******"
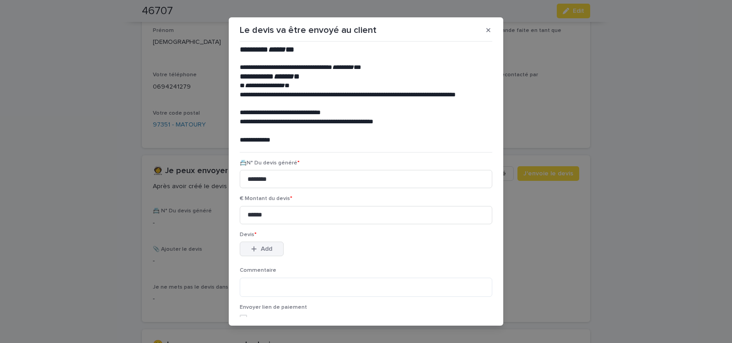
click at [271, 249] on button "Add" at bounding box center [262, 249] width 44 height 15
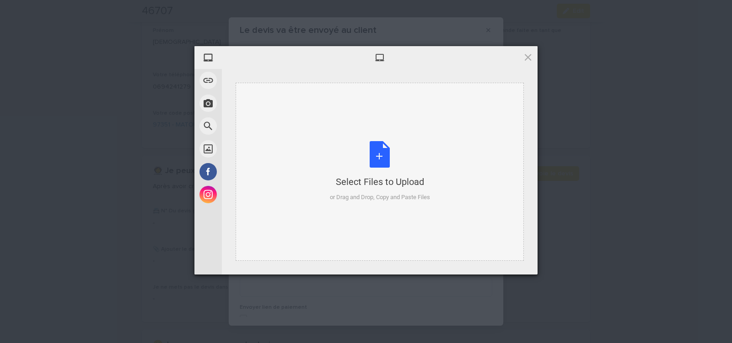
click at [374, 155] on div "Select Files to Upload or Drag and Drop, Copy and Paste Files" at bounding box center [380, 171] width 100 height 61
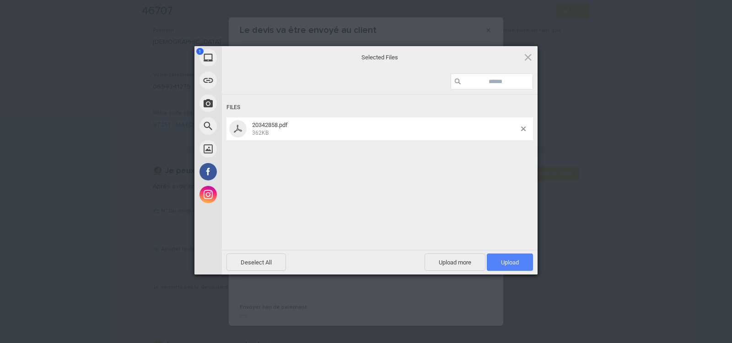
click at [500, 261] on span "Upload 1" at bounding box center [510, 262] width 46 height 17
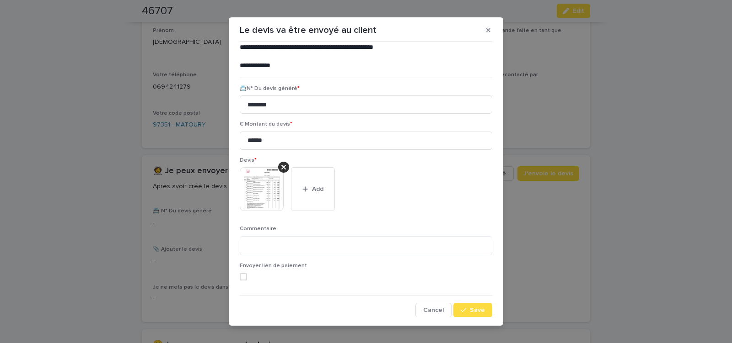
scroll to position [10, 0]
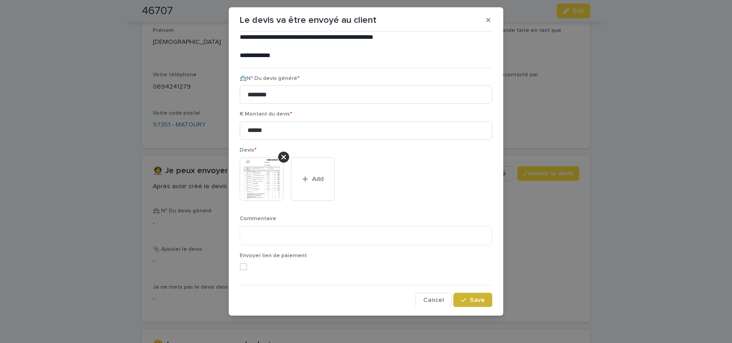
click at [470, 302] on span "Save" at bounding box center [477, 300] width 15 height 6
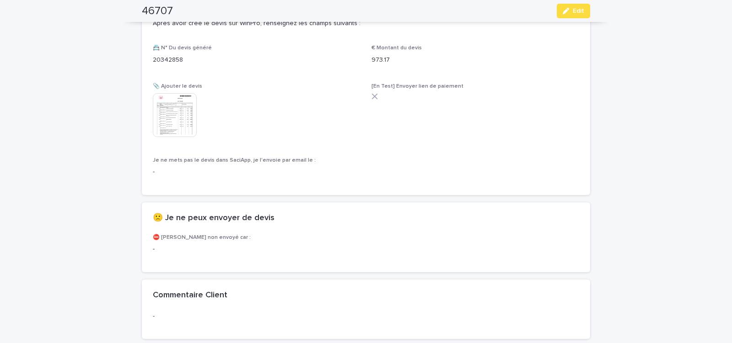
scroll to position [624, 0]
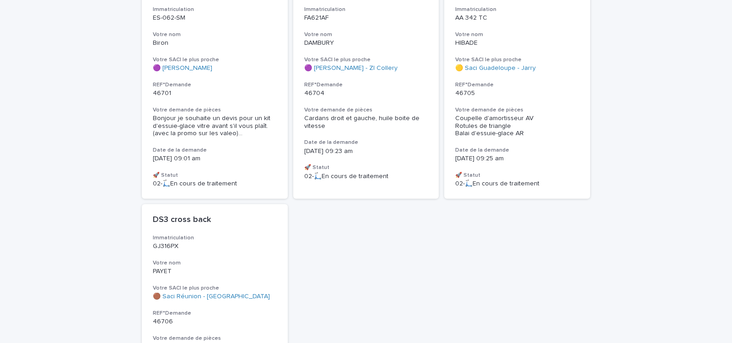
scroll to position [117, 0]
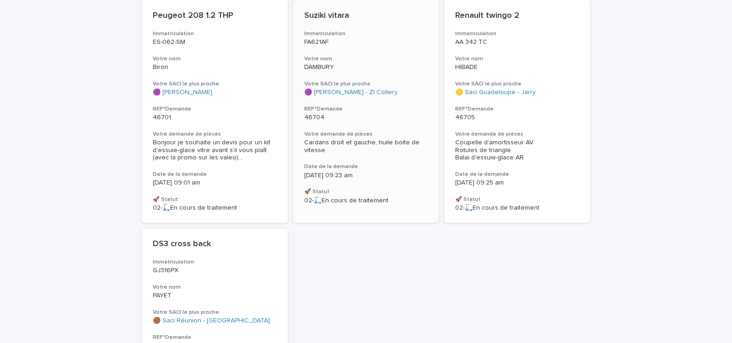
click at [402, 118] on p "46704" at bounding box center [366, 118] width 124 height 8
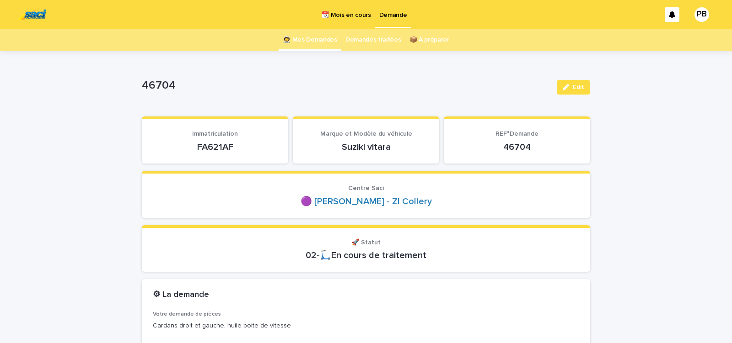
scroll to position [39, 0]
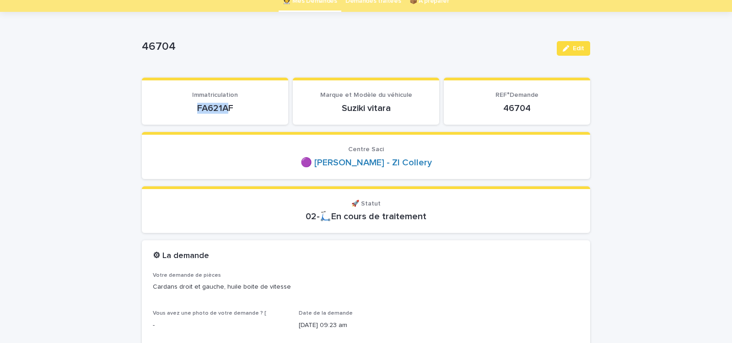
drag, startPoint x: 203, startPoint y: 112, endPoint x: 247, endPoint y: 111, distance: 43.9
click at [239, 112] on p "FA621AF" at bounding box center [215, 108] width 124 height 11
copy p "FA621AF"
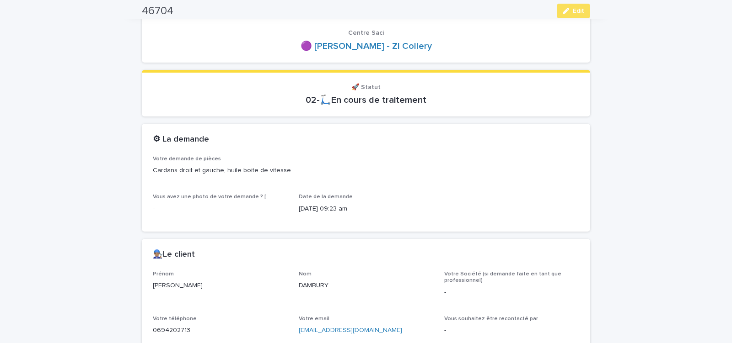
scroll to position [272, 0]
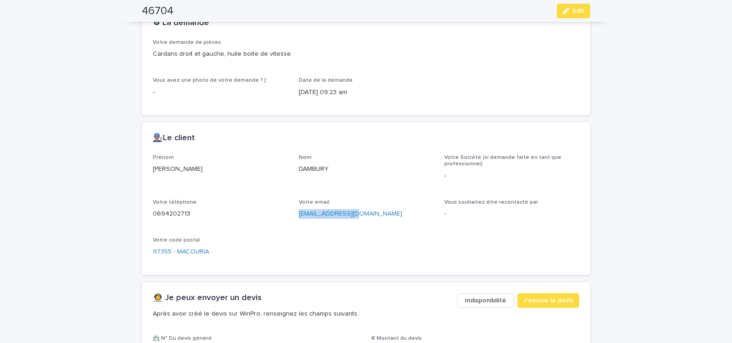
drag, startPoint x: 295, startPoint y: 218, endPoint x: 357, endPoint y: 216, distance: 61.8
click at [355, 217] on div "Prénom [PERSON_NAME] Votre Société (si demande faite en tant que professionnel)…" at bounding box center [366, 210] width 426 height 110
copy link "[EMAIL_ADDRESS][DOMAIN_NAME]"
click at [532, 300] on span "J'envoie le devis" at bounding box center [548, 300] width 50 height 9
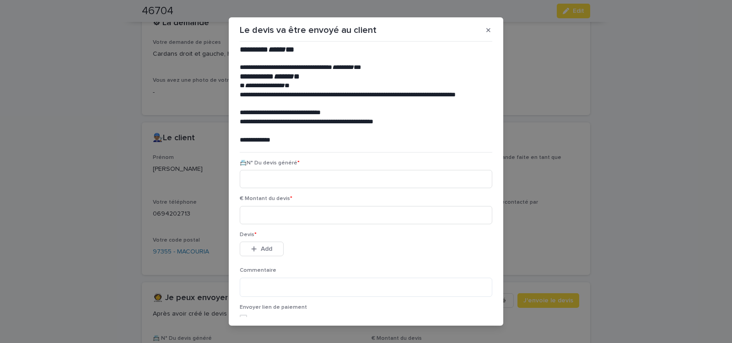
scroll to position [10, 0]
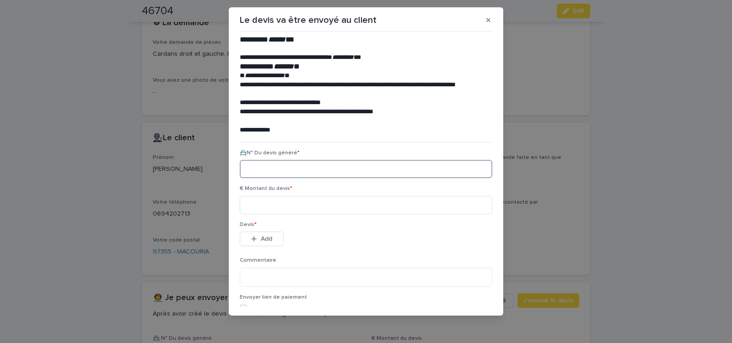
paste input "********"
type input "********"
click at [280, 205] on input at bounding box center [366, 205] width 252 height 18
type input "*****"
click at [269, 237] on span "Add" at bounding box center [266, 239] width 11 height 6
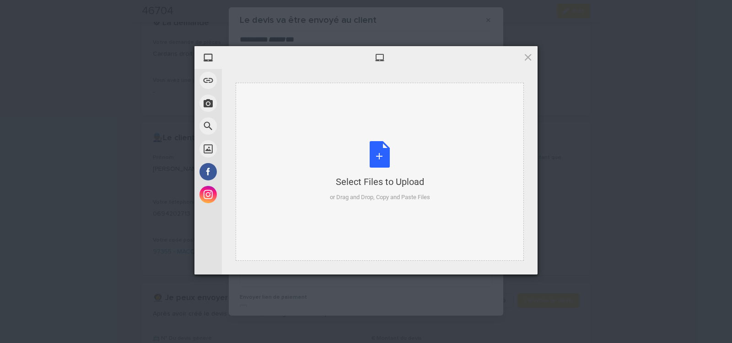
click at [380, 159] on div "Select Files to Upload or Drag and Drop, Copy and Paste Files" at bounding box center [380, 171] width 100 height 61
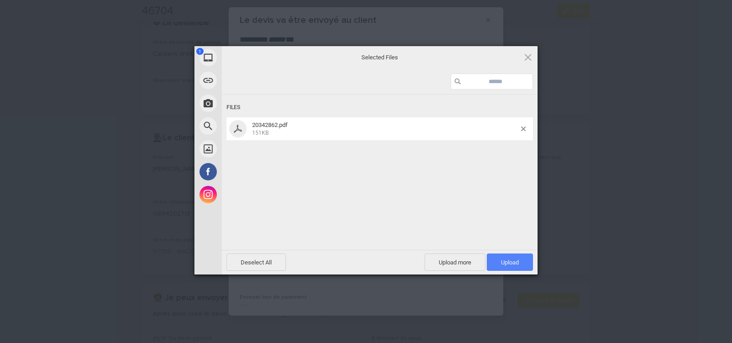
click at [504, 258] on span "Upload 1" at bounding box center [510, 262] width 46 height 17
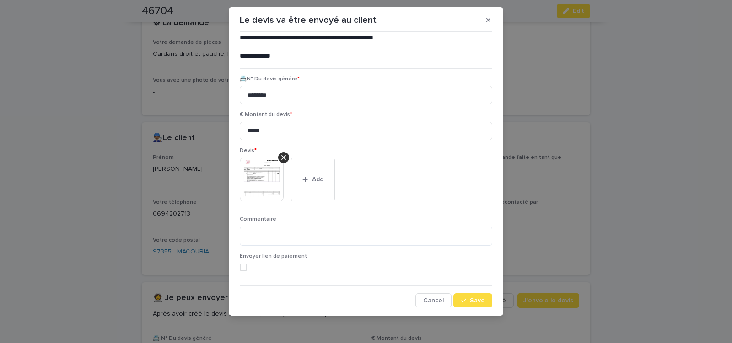
scroll to position [75, 0]
click at [470, 298] on span "Save" at bounding box center [477, 300] width 15 height 6
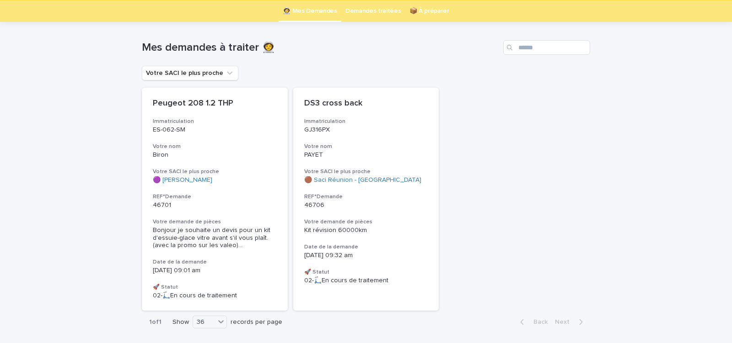
scroll to position [29, 0]
click at [225, 182] on div "🟣 [PERSON_NAME]" at bounding box center [215, 180] width 124 height 8
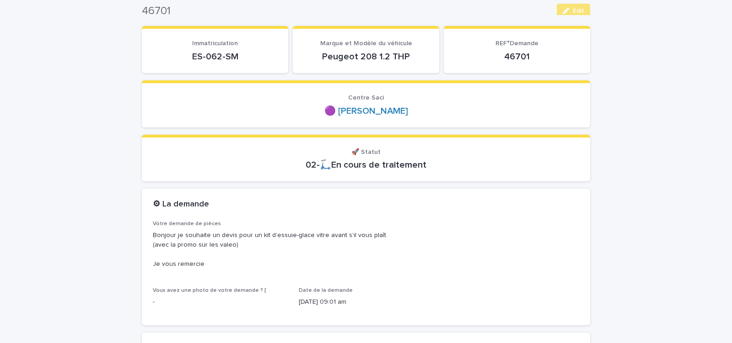
scroll to position [78, 0]
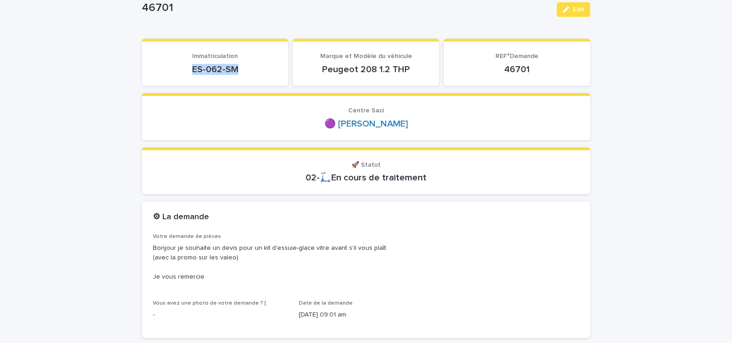
drag, startPoint x: 187, startPoint y: 74, endPoint x: 250, endPoint y: 74, distance: 63.6
click at [250, 74] on p "ES-062-SM" at bounding box center [215, 69] width 124 height 11
copy p "ES-062-SM"
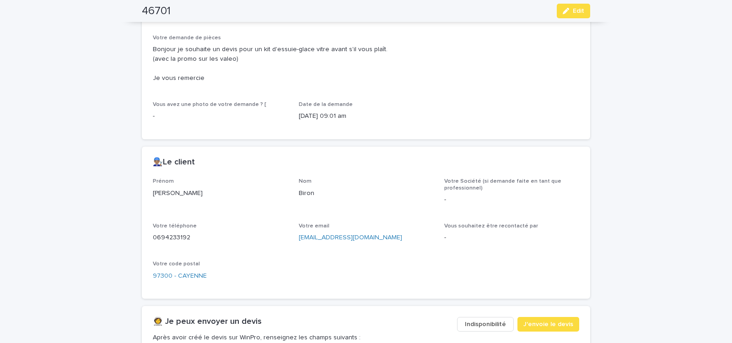
scroll to position [311, 0]
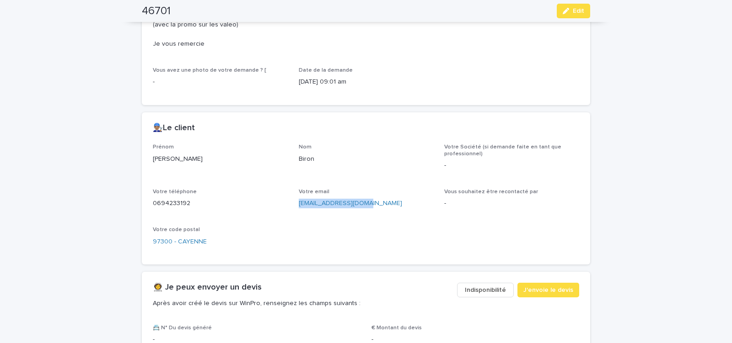
drag, startPoint x: 295, startPoint y: 207, endPoint x: 364, endPoint y: 206, distance: 69.5
click at [363, 207] on div "Prénom [PERSON_NAME] Nom Biron Votre Société (si demande faite en tant que prof…" at bounding box center [366, 199] width 426 height 110
copy link "[EMAIL_ADDRESS][DOMAIN_NAME]"
click at [543, 291] on span "J'envoie le devis" at bounding box center [548, 290] width 50 height 9
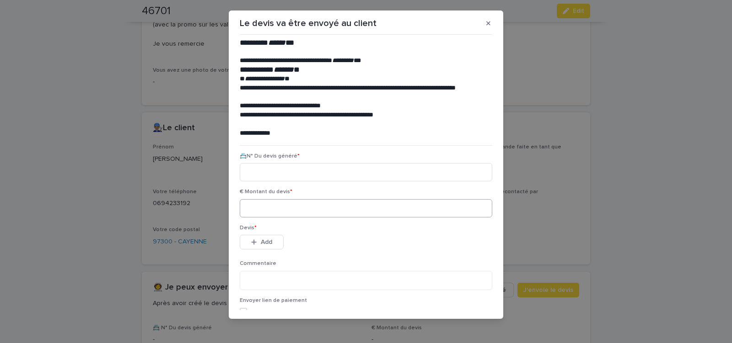
scroll to position [10, 0]
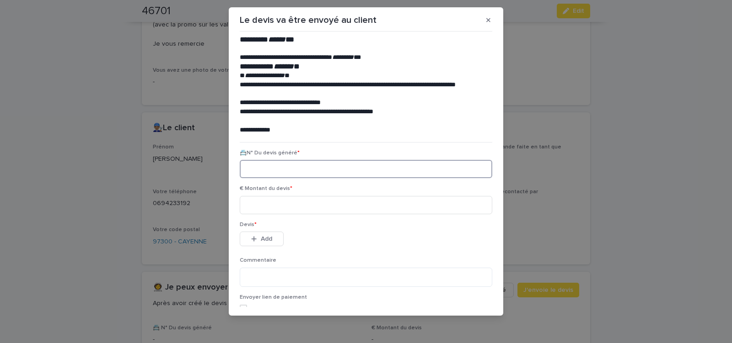
paste input "********"
type input "********"
drag, startPoint x: 307, startPoint y: 205, endPoint x: 319, endPoint y: 204, distance: 12.5
click at [310, 204] on input at bounding box center [366, 205] width 252 height 18
type input "*****"
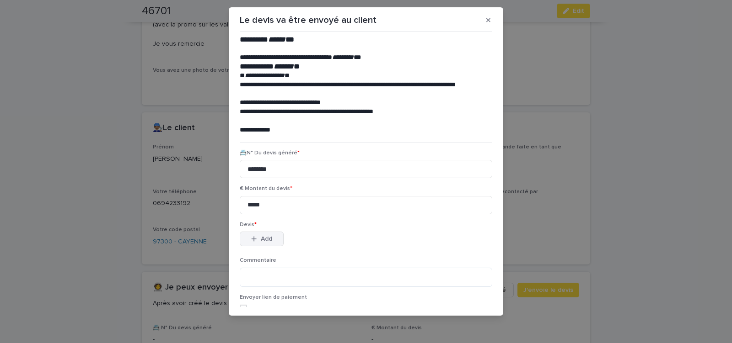
drag, startPoint x: 265, startPoint y: 239, endPoint x: 254, endPoint y: 237, distance: 11.1
click at [265, 239] on span "Add" at bounding box center [266, 239] width 11 height 6
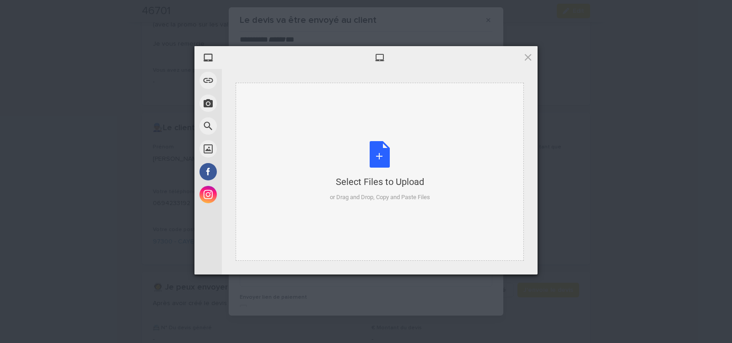
click at [376, 156] on div "Select Files to Upload or Drag and Drop, Copy and Paste Files" at bounding box center [380, 171] width 100 height 61
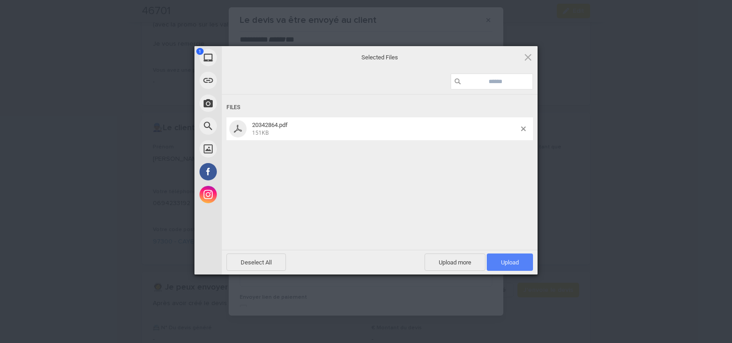
click at [512, 256] on span "Upload 1" at bounding box center [510, 262] width 46 height 17
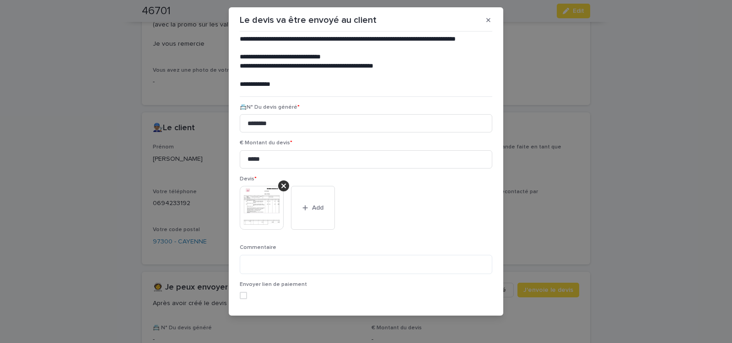
scroll to position [75, 0]
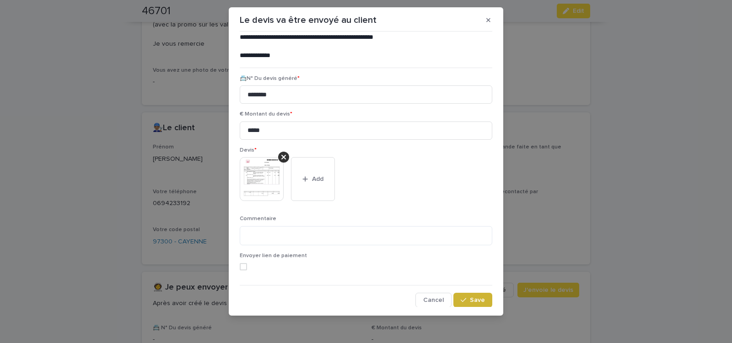
click at [469, 304] on button "Save" at bounding box center [472, 300] width 39 height 15
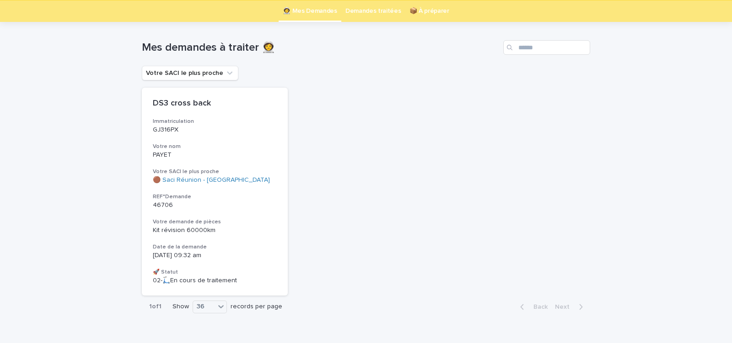
scroll to position [29, 0]
click at [248, 240] on div "DS3 cross back Immatriculation GJ316PX Votre nom PAYET Votre SACI le plus proch…" at bounding box center [215, 191] width 146 height 208
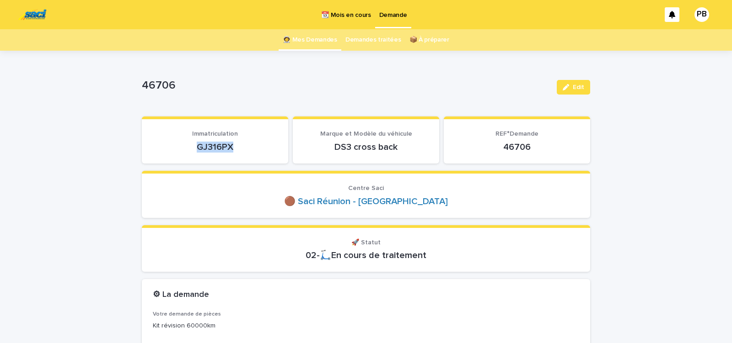
drag, startPoint x: 192, startPoint y: 148, endPoint x: 241, endPoint y: 146, distance: 49.0
click at [238, 147] on p "GJ316PX" at bounding box center [215, 147] width 124 height 11
copy p "GJ316PX"
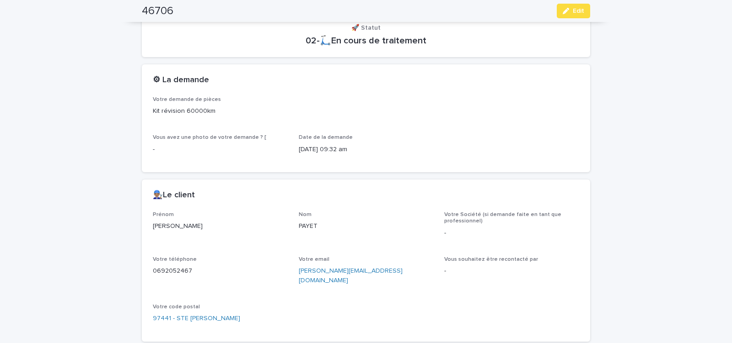
scroll to position [233, 0]
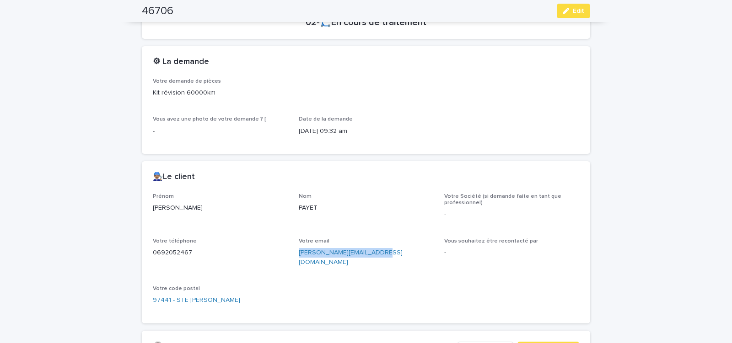
drag, startPoint x: 294, startPoint y: 259, endPoint x: 381, endPoint y: 262, distance: 87.8
click at [378, 262] on div "Prénom [PERSON_NAME] PAYET Votre Société (si demande faite en tant que professi…" at bounding box center [366, 252] width 426 height 119
copy link "[PERSON_NAME][EMAIL_ADDRESS][DOMAIN_NAME]"
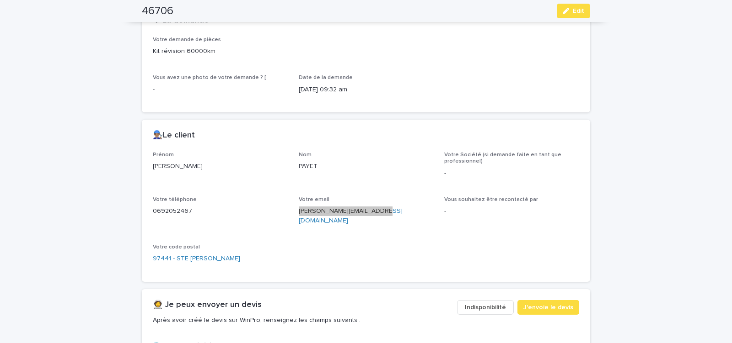
scroll to position [311, 0]
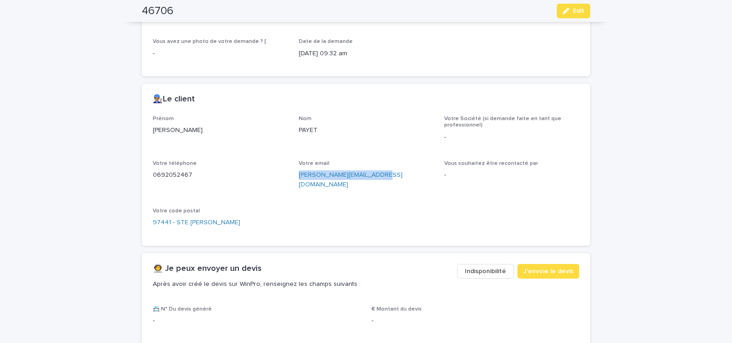
drag, startPoint x: 574, startPoint y: 11, endPoint x: 434, endPoint y: 141, distance: 191.6
click at [575, 11] on span "Edit" at bounding box center [578, 11] width 11 height 6
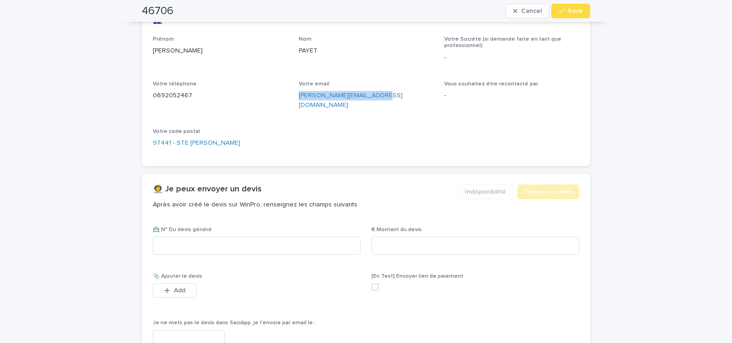
scroll to position [433, 0]
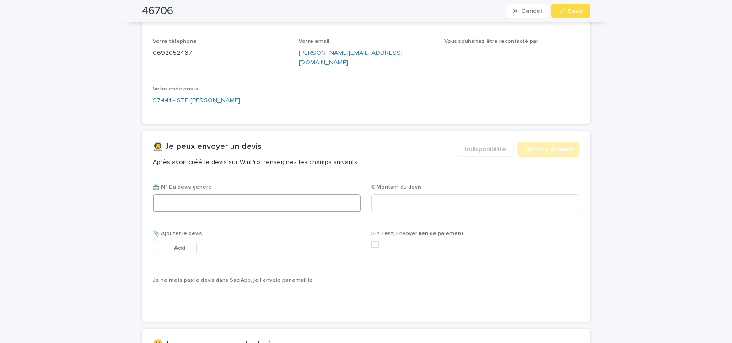
paste input "********"
type input "********"
click at [395, 194] on input at bounding box center [475, 203] width 208 height 18
type input "******"
click at [211, 288] on input "text" at bounding box center [189, 296] width 72 height 16
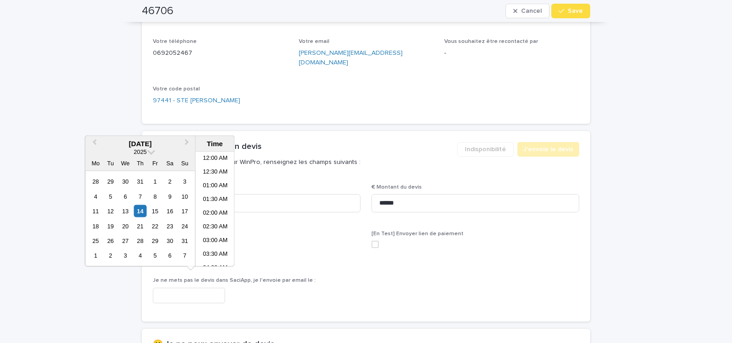
scroll to position [238, 0]
click at [216, 221] on li "11:00 AM" at bounding box center [215, 223] width 39 height 14
type input "**********"
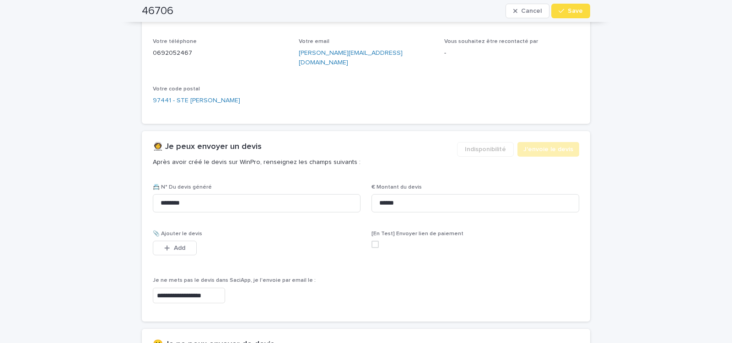
scroll to position [433, 0]
click at [569, 10] on span "Save" at bounding box center [575, 11] width 15 height 6
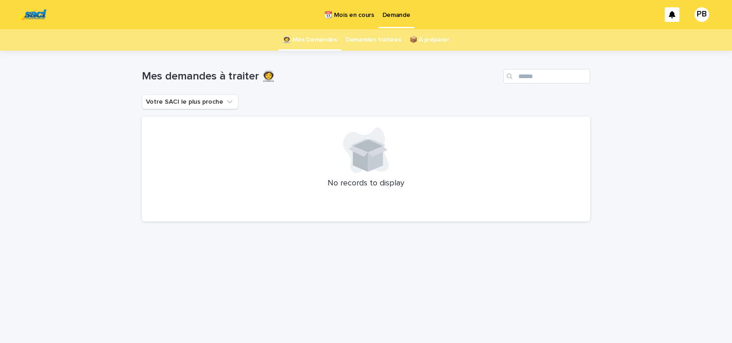
click at [338, 16] on p "📆 Mois en cours" at bounding box center [348, 9] width 49 height 19
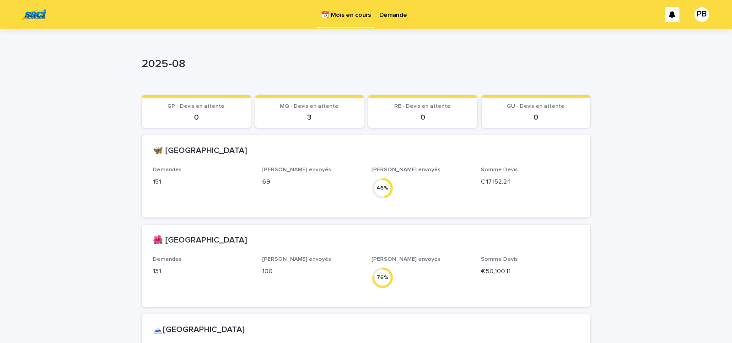
click at [395, 14] on p "Demande" at bounding box center [393, 9] width 28 height 19
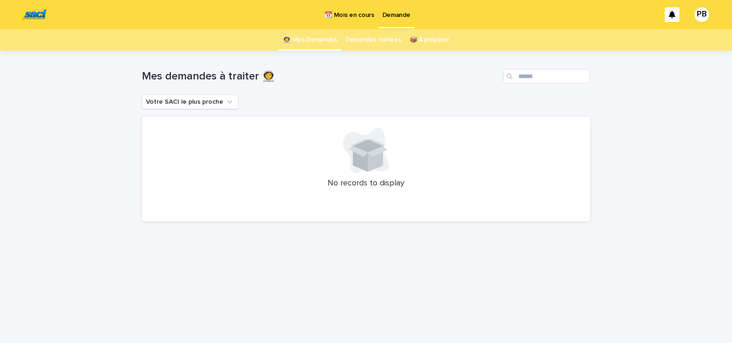
click at [361, 16] on p "📆 Mois en cours" at bounding box center [348, 9] width 49 height 19
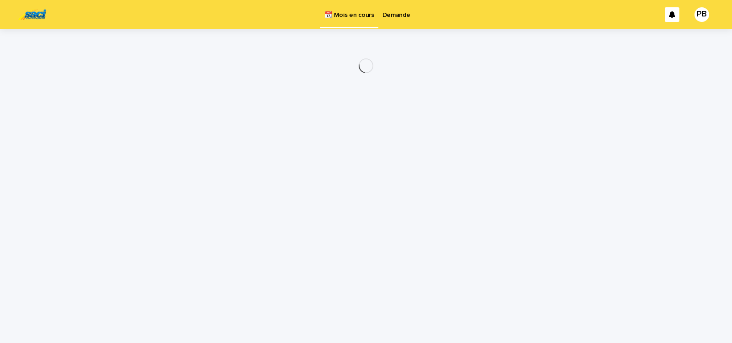
click at [391, 16] on p "Demande" at bounding box center [396, 9] width 28 height 19
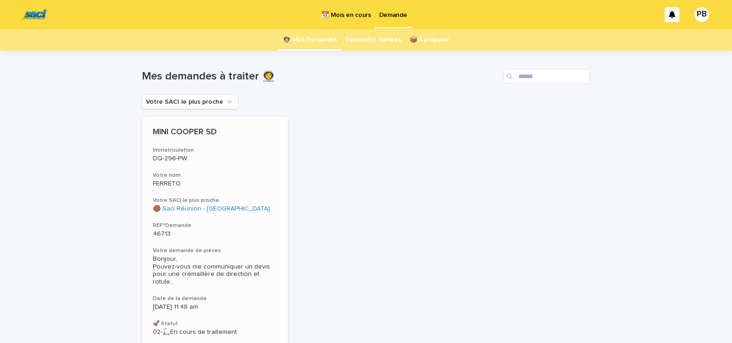
click at [236, 222] on div "MINI COOPER SD Immatriculation DQ-296-PW Votre nom FERRETO Votre SACI le plus p…" at bounding box center [215, 232] width 146 height 231
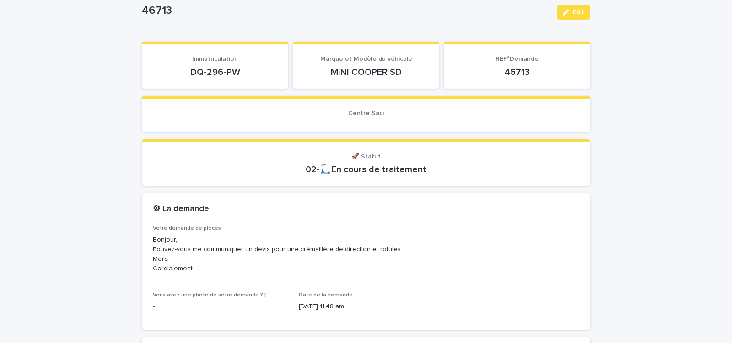
scroll to position [78, 0]
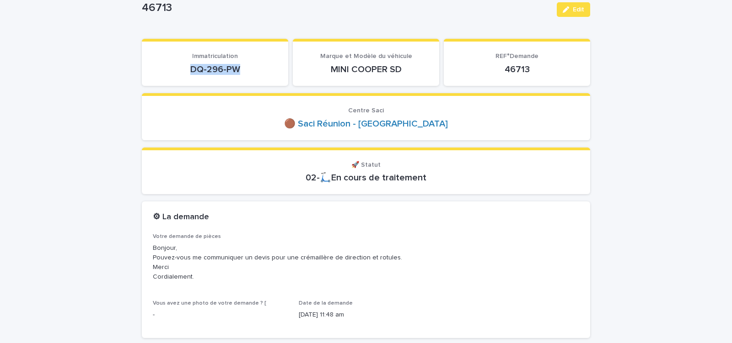
drag, startPoint x: 185, startPoint y: 69, endPoint x: 238, endPoint y: 67, distance: 53.5
click at [237, 68] on p "DQ-296-PW" at bounding box center [215, 69] width 124 height 11
copy p "DQ-296-PW"
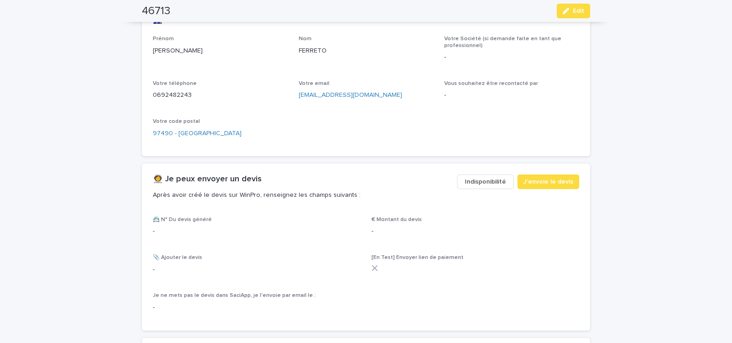
scroll to position [428, 0]
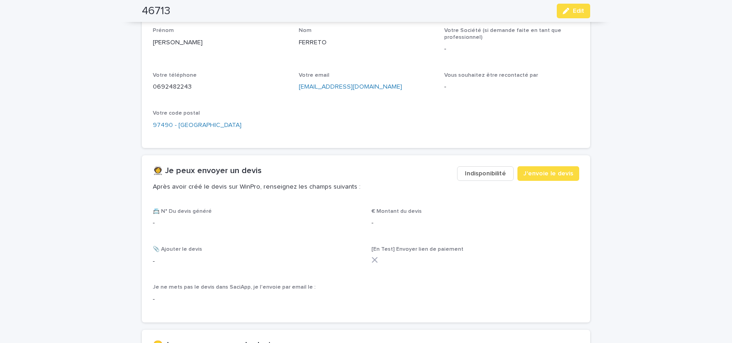
click at [468, 175] on span "Indisponibilité" at bounding box center [485, 173] width 41 height 9
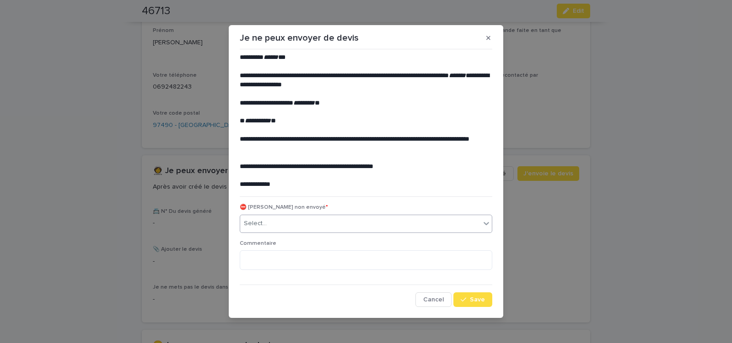
drag, startPoint x: 328, startPoint y: 222, endPoint x: 324, endPoint y: 225, distance: 5.2
click at [328, 222] on div "Select..." at bounding box center [360, 223] width 240 height 15
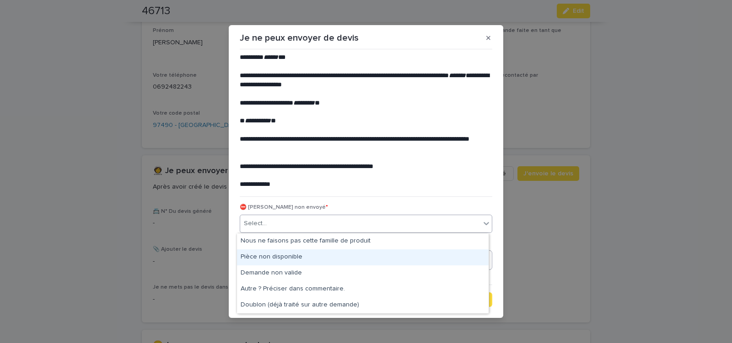
drag, startPoint x: 303, startPoint y: 254, endPoint x: 342, endPoint y: 254, distance: 39.3
click at [303, 254] on div "Pièce non disponible" at bounding box center [363, 258] width 252 height 16
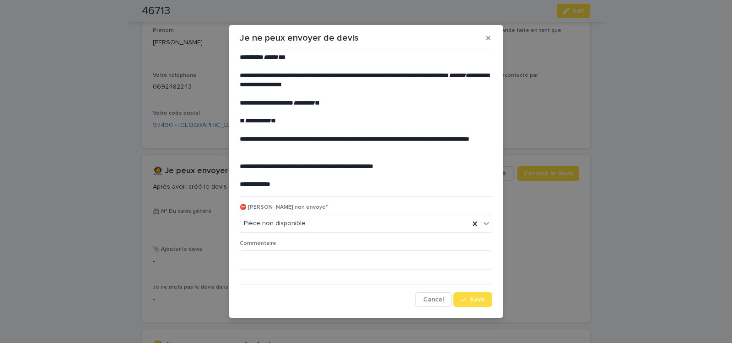
drag, startPoint x: 466, startPoint y: 298, endPoint x: 396, endPoint y: 240, distance: 90.9
click at [461, 294] on button "Save" at bounding box center [472, 300] width 39 height 15
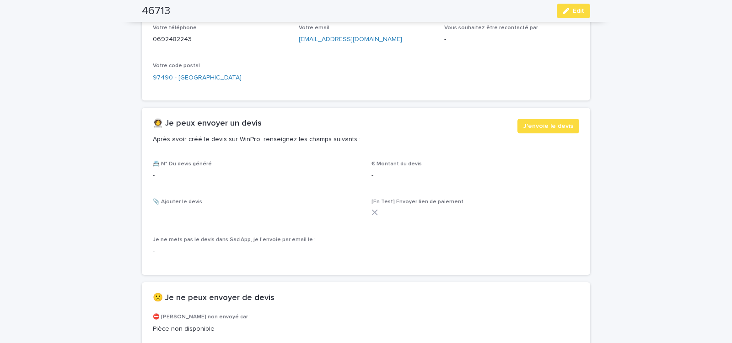
scroll to position [545, 0]
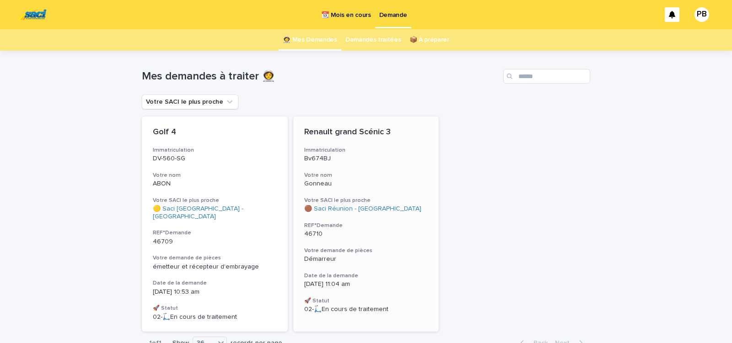
click at [375, 242] on div "Renault grand Scénic 3 Immatriculation Bv674BJ Votre nom Gonneau Votre SACI le …" at bounding box center [366, 221] width 146 height 208
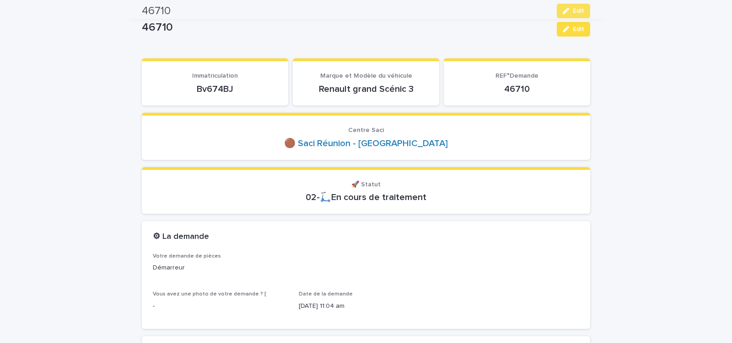
scroll to position [39, 0]
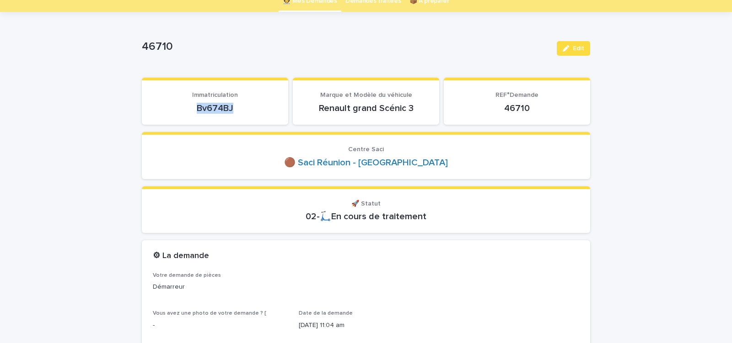
drag, startPoint x: 193, startPoint y: 111, endPoint x: 237, endPoint y: 109, distance: 44.0
click at [236, 109] on p "Bv674BJ" at bounding box center [215, 108] width 124 height 11
copy p "Bv674BJ"
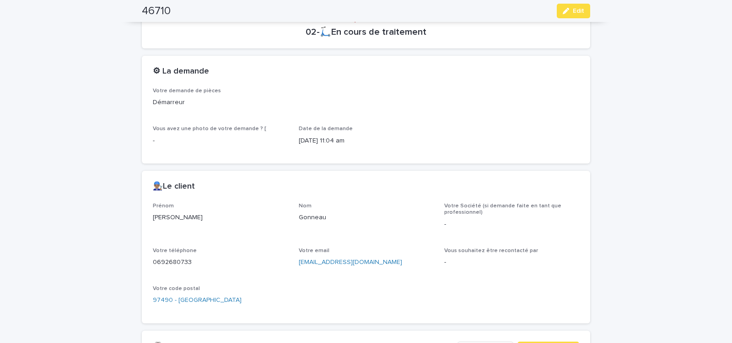
scroll to position [272, 0]
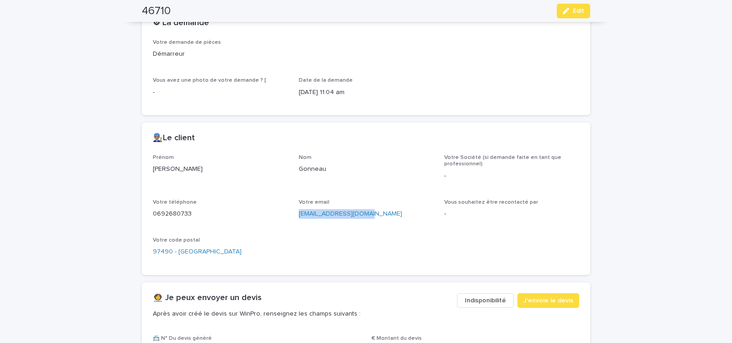
drag, startPoint x: 294, startPoint y: 218, endPoint x: 381, endPoint y: 218, distance: 87.3
click at [380, 218] on div "Prénom [PERSON_NAME] Votre Société (si demande faite en tant que professionnel)…" at bounding box center [366, 210] width 426 height 110
click at [565, 14] on icon "button" at bounding box center [566, 11] width 6 height 6
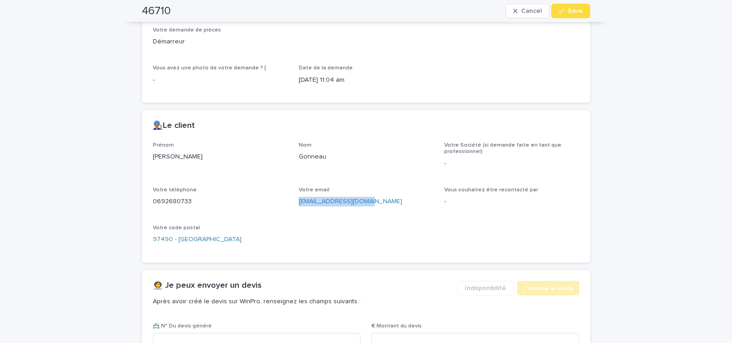
scroll to position [472, 0]
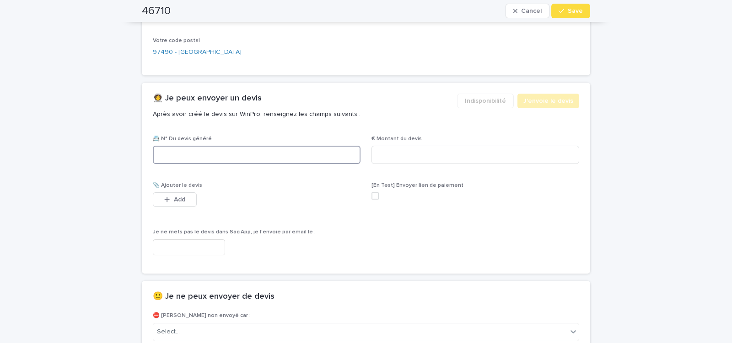
paste input "********"
type input "********"
click at [413, 155] on input at bounding box center [475, 155] width 208 height 18
type input "******"
click at [213, 246] on input "text" at bounding box center [189, 248] width 72 height 16
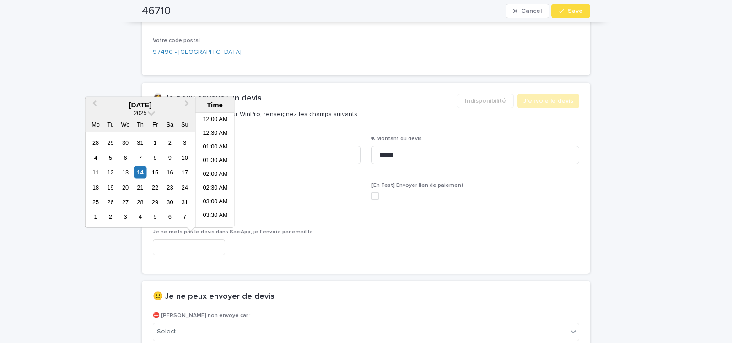
scroll to position [279, 0]
click at [213, 171] on li "12:00 PM" at bounding box center [215, 171] width 39 height 14
type input "**********"
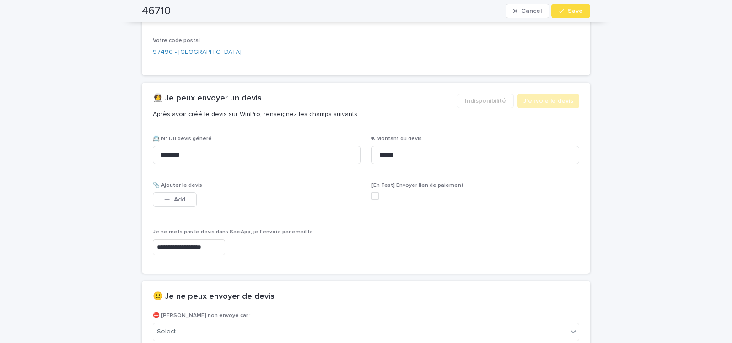
scroll to position [472, 0]
click at [577, 8] on span "Save" at bounding box center [575, 11] width 15 height 6
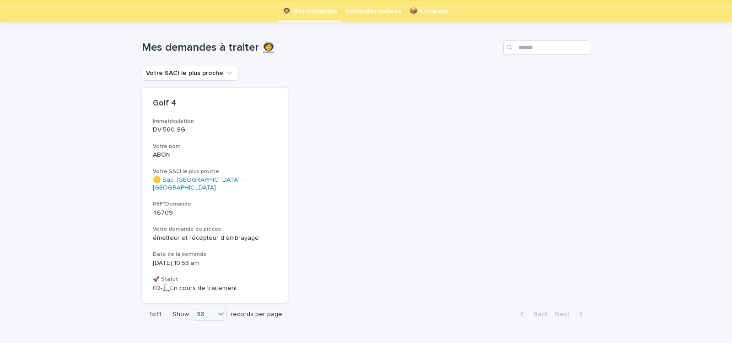
scroll to position [29, 0]
click at [361, 12] on link "Demandes traitées" at bounding box center [373, 10] width 56 height 21
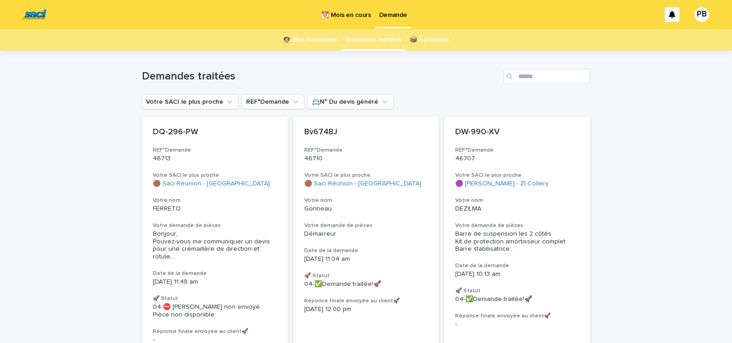
click at [352, 14] on p "📆 Mois en cours" at bounding box center [345, 9] width 49 height 19
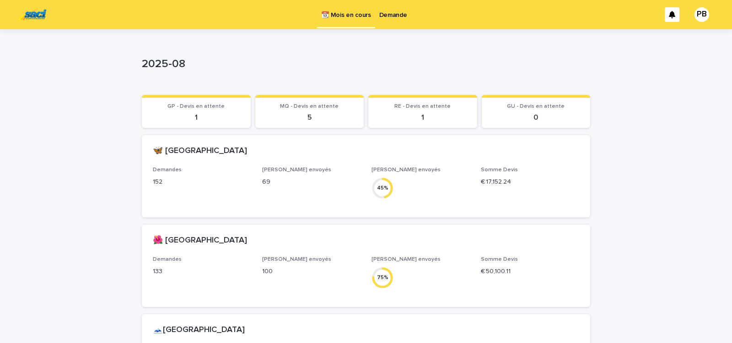
click at [399, 15] on p "Demande" at bounding box center [393, 9] width 28 height 19
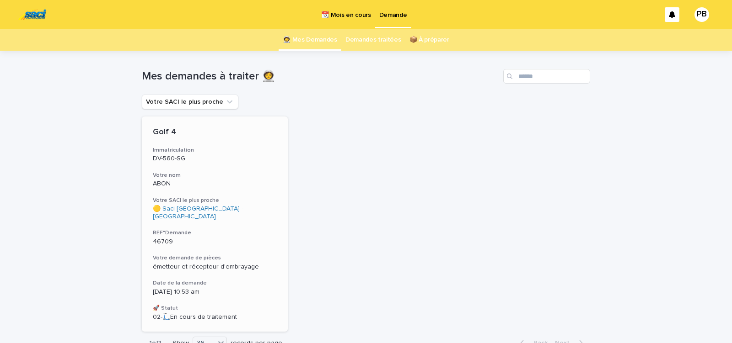
click at [261, 255] on h3 "Votre demande de pièces" at bounding box center [215, 258] width 124 height 7
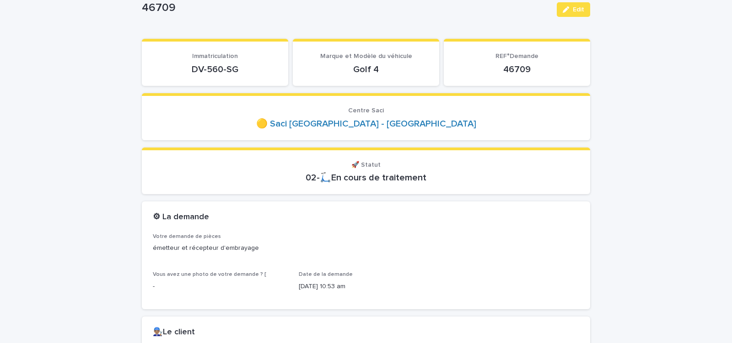
scroll to position [39, 0]
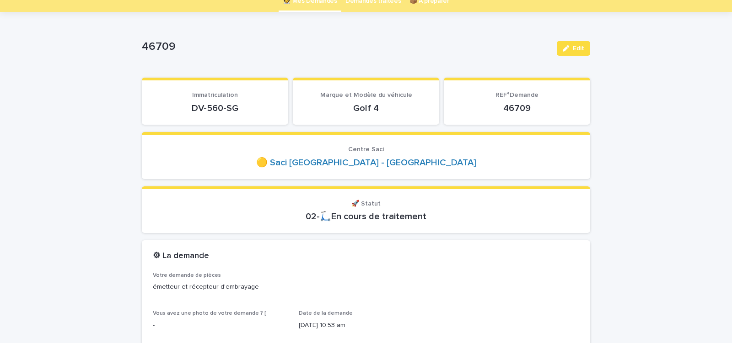
drag, startPoint x: 185, startPoint y: 113, endPoint x: 247, endPoint y: 113, distance: 62.7
click at [244, 113] on p "DV-560-SG" at bounding box center [215, 108] width 124 height 11
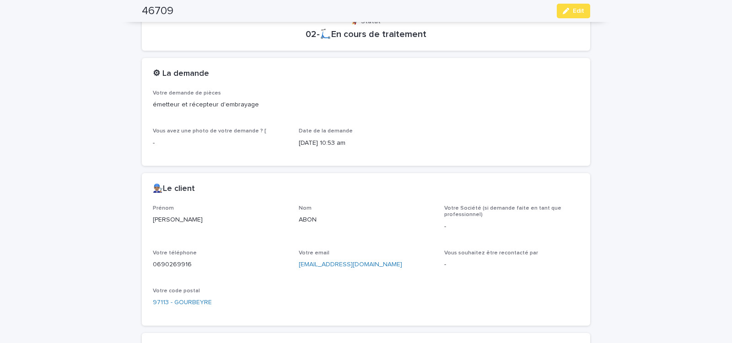
scroll to position [233, 0]
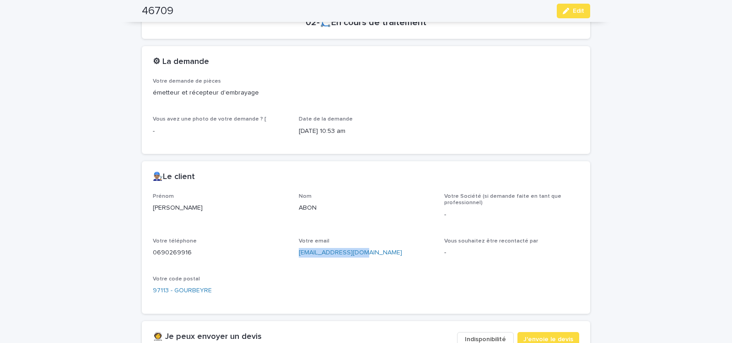
drag, startPoint x: 294, startPoint y: 261, endPoint x: 363, endPoint y: 260, distance: 68.6
click at [362, 261] on div "Prénom [PERSON_NAME] ABON Votre Société (si demande faite en tant que professio…" at bounding box center [366, 248] width 426 height 110
click at [536, 338] on span "J'envoie le devis" at bounding box center [548, 339] width 50 height 9
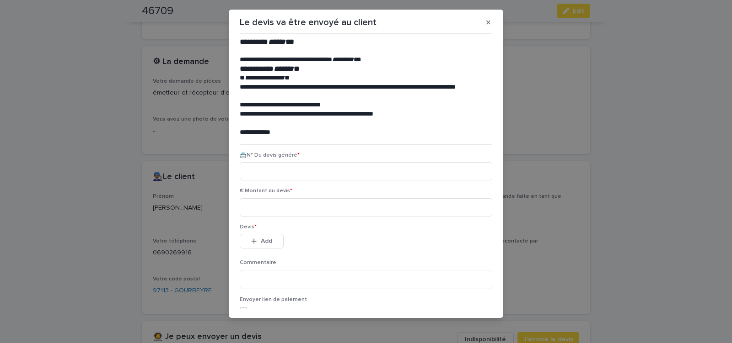
scroll to position [10, 0]
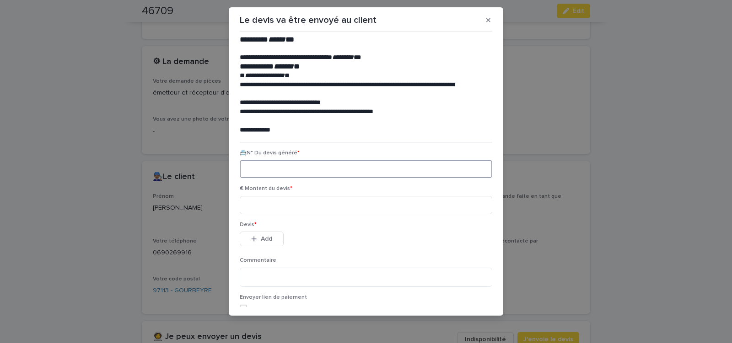
paste input "********"
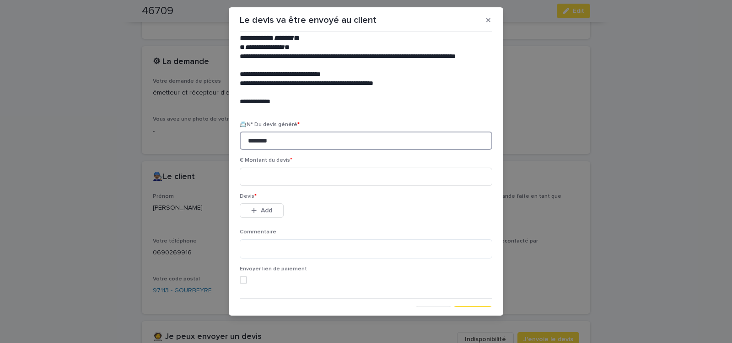
scroll to position [42, 0]
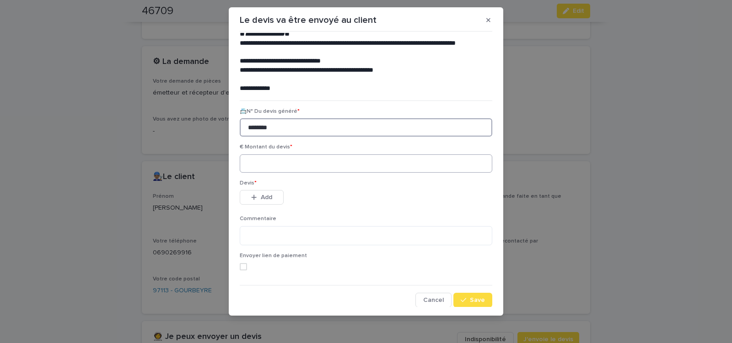
type input "********"
click at [304, 165] on input at bounding box center [366, 164] width 252 height 18
type input "******"
click at [267, 198] on span "Add" at bounding box center [266, 197] width 11 height 6
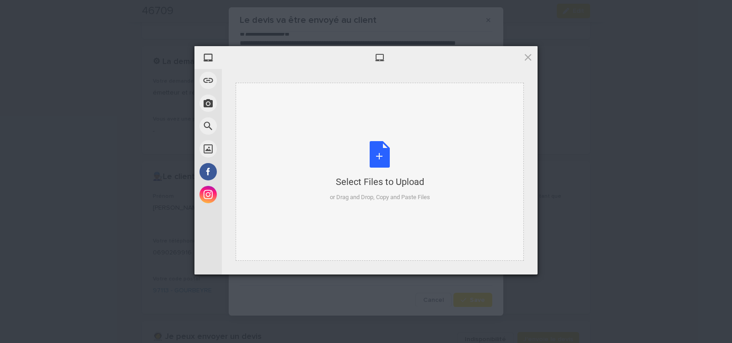
click at [377, 162] on div "Select Files to Upload or Drag and Drop, Copy and Paste Files" at bounding box center [380, 171] width 100 height 61
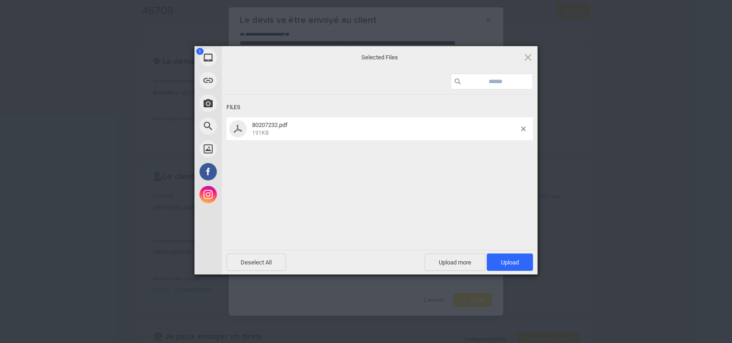
drag, startPoint x: 507, startPoint y: 264, endPoint x: 508, endPoint y: 253, distance: 11.1
click at [507, 264] on span "Upload 1" at bounding box center [510, 262] width 18 height 7
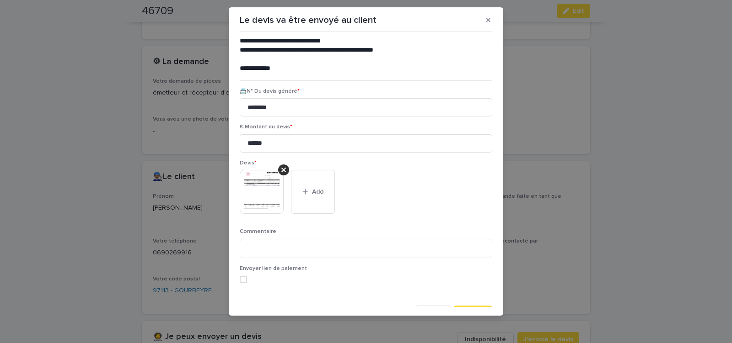
scroll to position [75, 0]
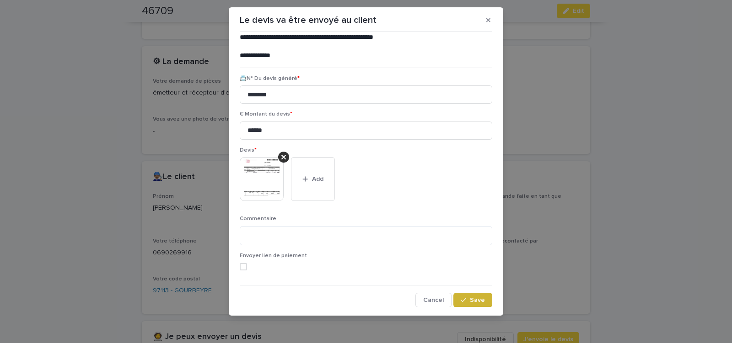
click at [470, 301] on span "Save" at bounding box center [477, 300] width 15 height 6
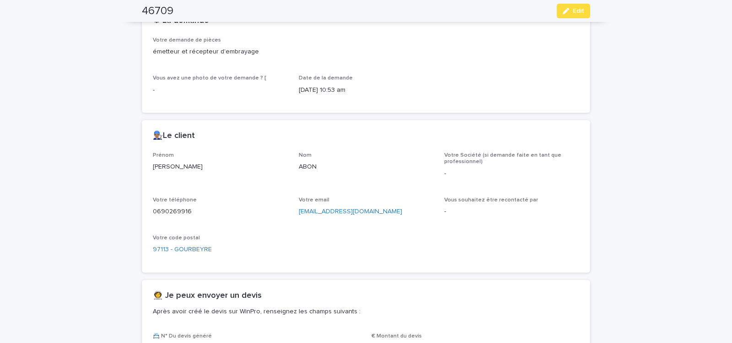
scroll to position [268, 0]
